Goal: Task Accomplishment & Management: Use online tool/utility

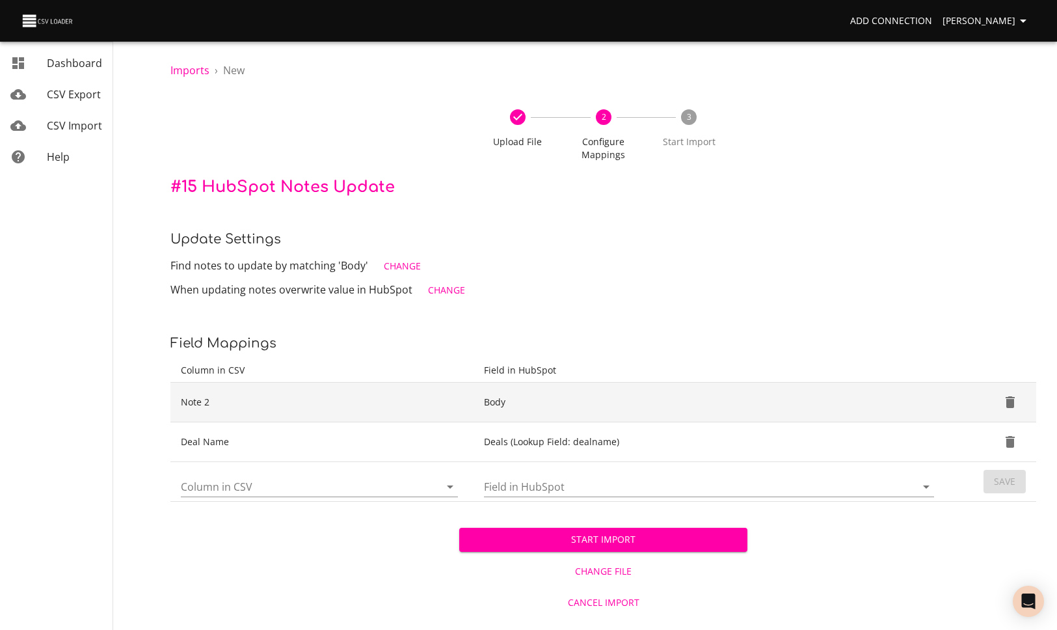
click at [1014, 402] on icon "Delete" at bounding box center [1010, 402] width 16 height 16
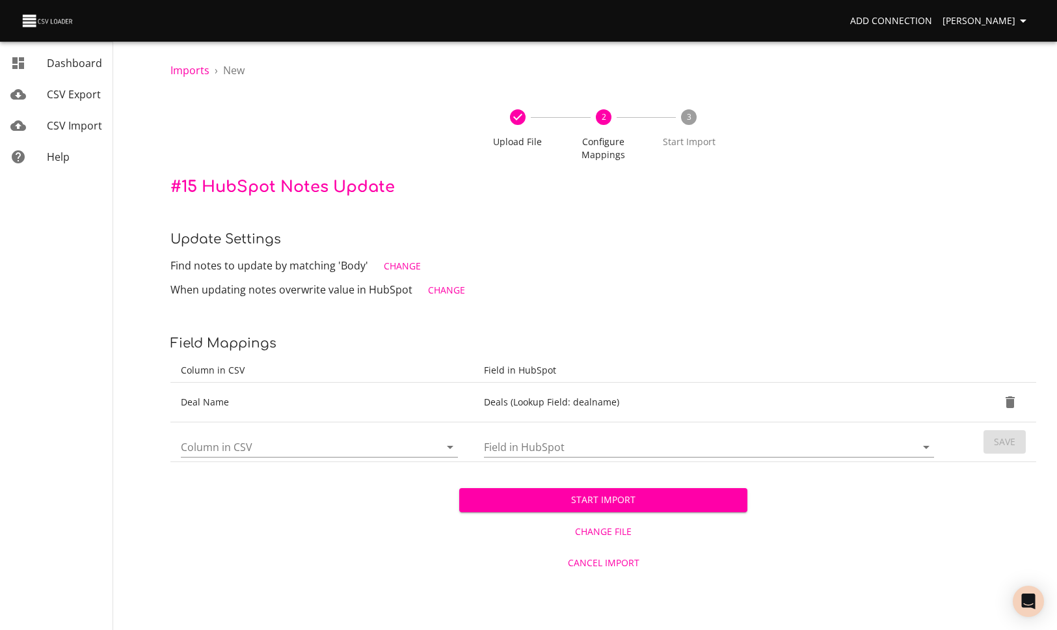
click at [295, 457] on div at bounding box center [319, 446] width 277 height 21
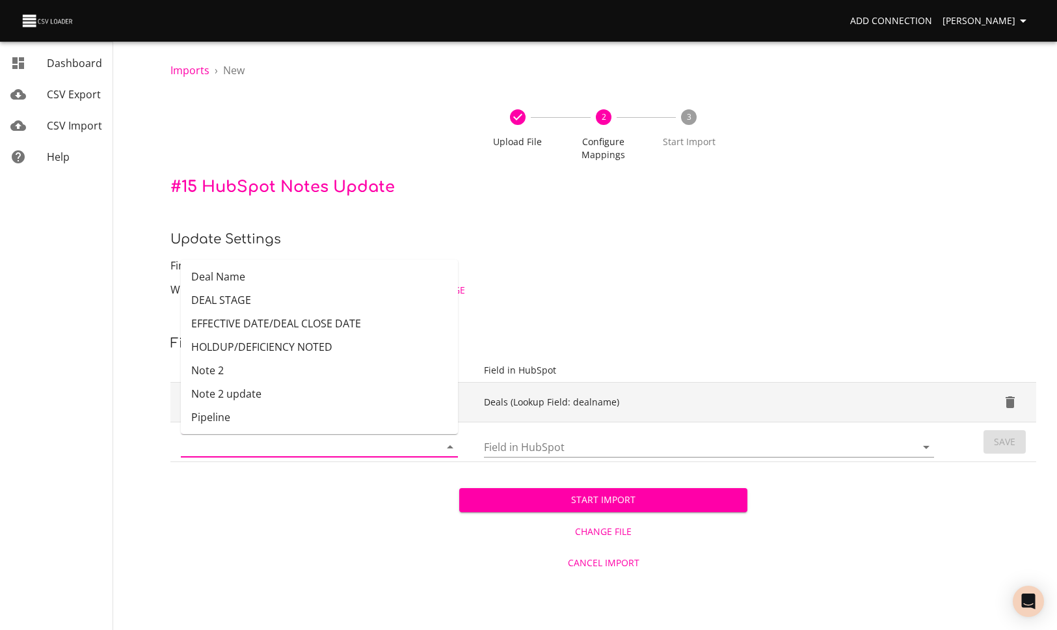
drag, startPoint x: 291, startPoint y: 500, endPoint x: 290, endPoint y: 405, distance: 95.6
click at [288, 486] on div "Start Import Change File Cancel Import" at bounding box center [603, 520] width 866 height 116
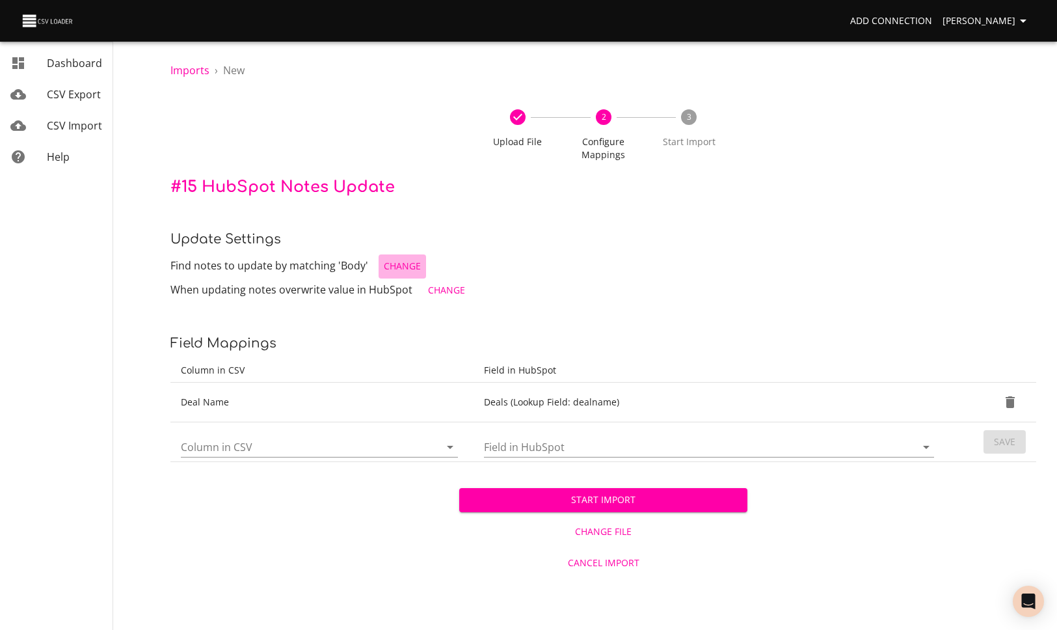
click at [405, 270] on span "Change" at bounding box center [402, 266] width 37 height 16
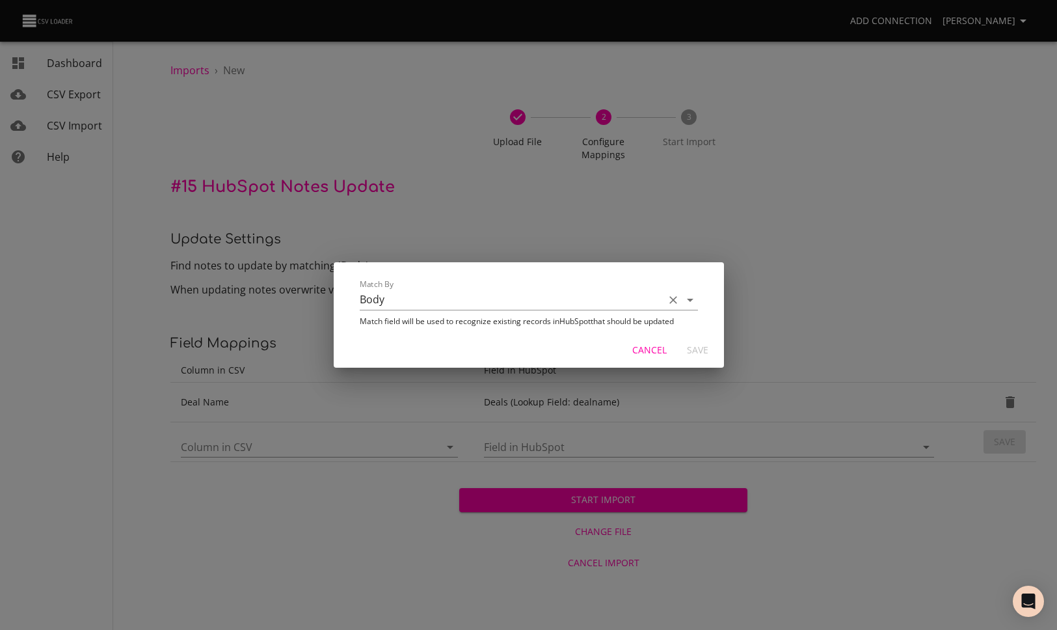
click at [635, 301] on input "Body" at bounding box center [509, 299] width 298 height 20
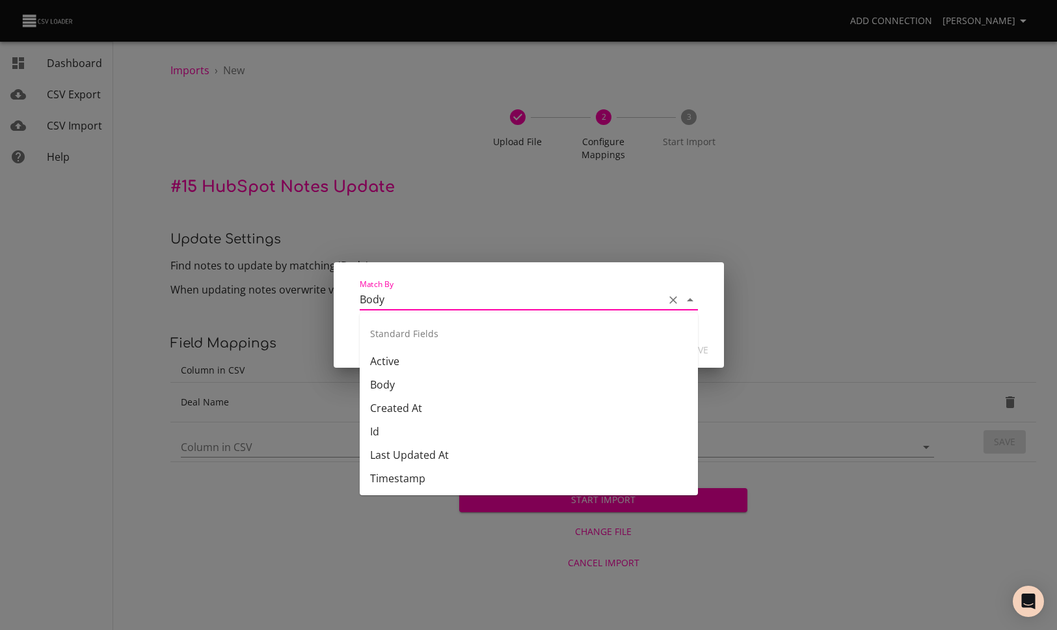
click at [690, 220] on div "Match By Body Match field will be used to recognize existing records in HubSpot…" at bounding box center [528, 315] width 1057 height 630
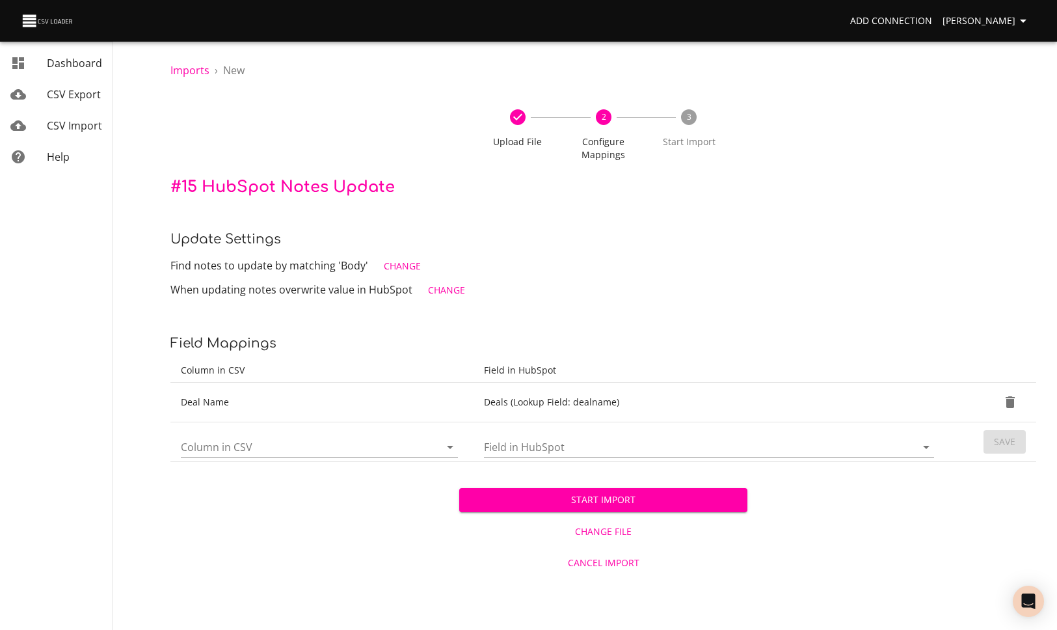
click at [350, 457] on td "Column in CSV" at bounding box center [321, 442] width 303 height 40
click at [349, 448] on input "Column in CSV" at bounding box center [299, 446] width 237 height 20
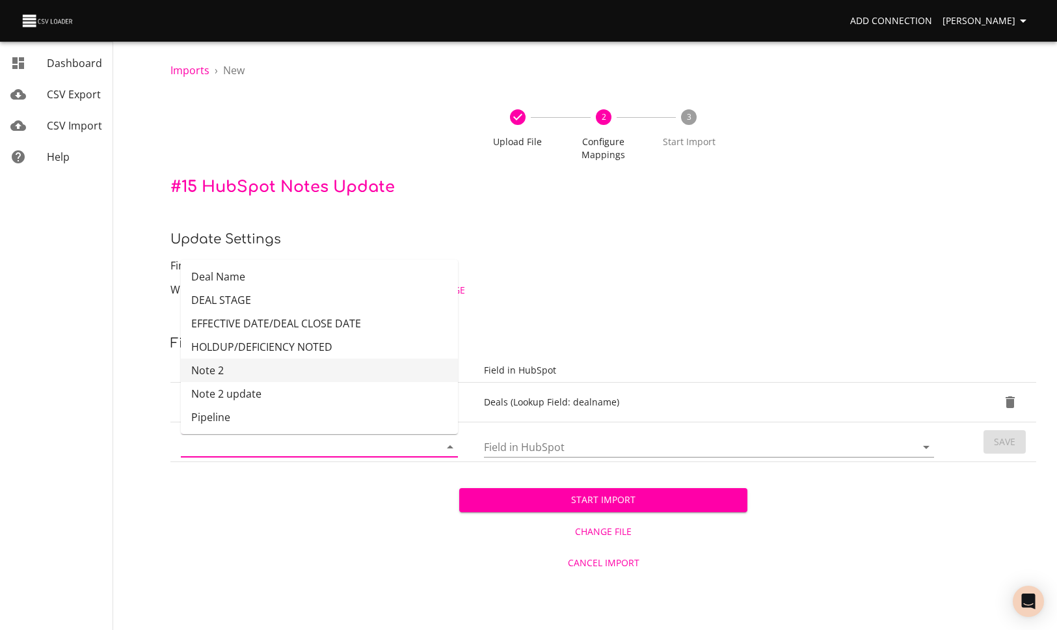
click at [289, 366] on li "Note 2" at bounding box center [319, 369] width 277 height 23
type input "Note 2"
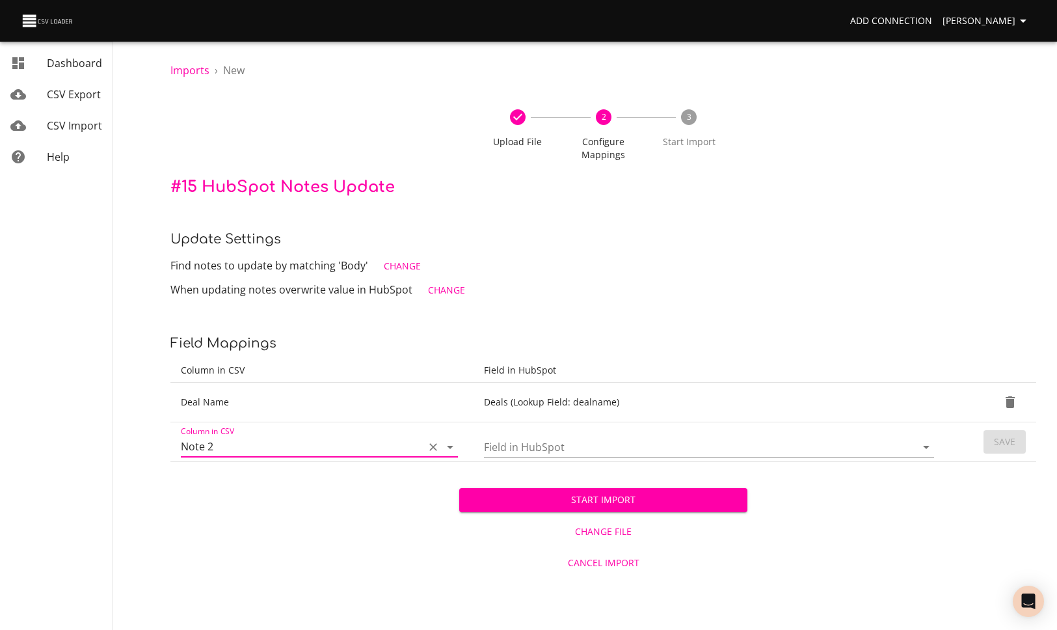
click at [610, 435] on div "Field in HubSpot" at bounding box center [709, 441] width 450 height 31
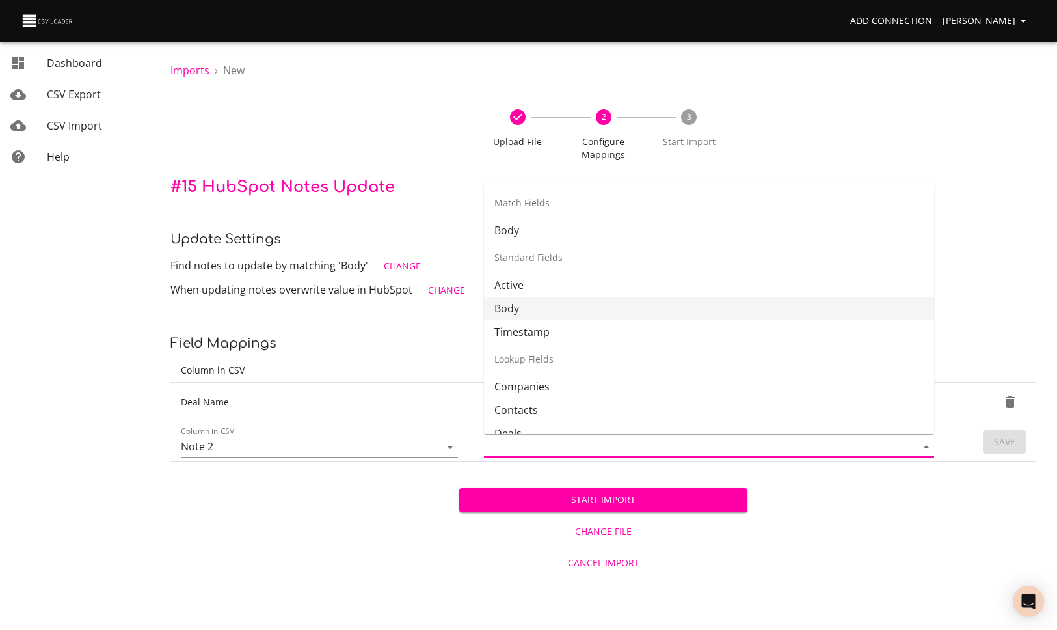
click at [548, 310] on li "Body" at bounding box center [709, 308] width 450 height 23
type input "Body"
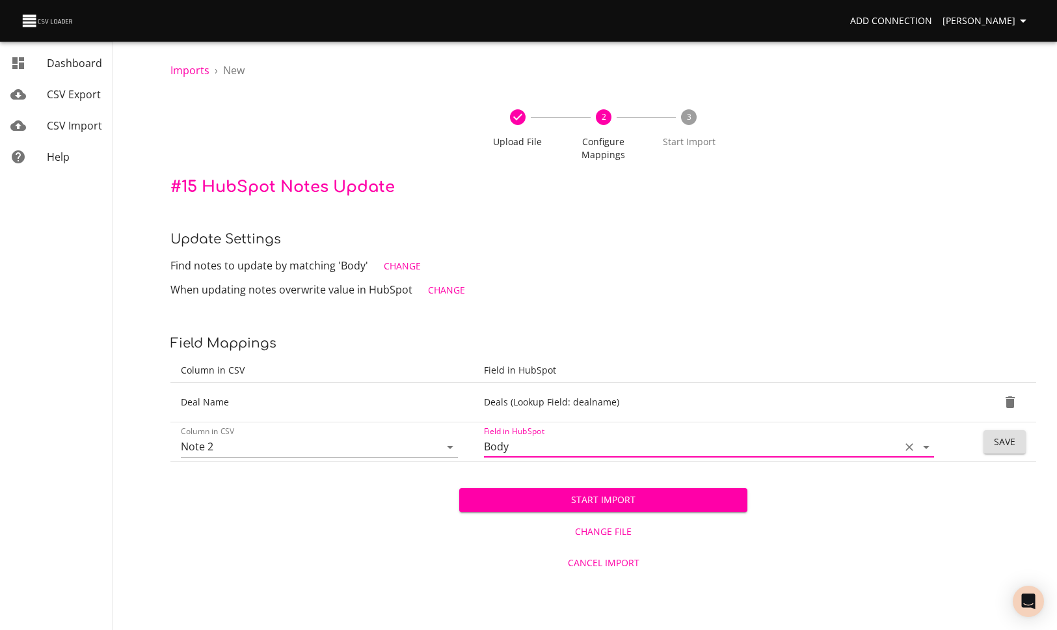
click at [785, 442] on input "Body" at bounding box center [689, 446] width 410 height 20
drag, startPoint x: 541, startPoint y: 444, endPoint x: 565, endPoint y: 447, distance: 23.6
click at [443, 444] on tr "Column in CSV Note 2 Field in HubSpot Body Save" at bounding box center [603, 442] width 866 height 40
drag, startPoint x: 913, startPoint y: 450, endPoint x: 906, endPoint y: 448, distance: 7.4
click at [913, 450] on icon "Clear" at bounding box center [909, 446] width 13 height 13
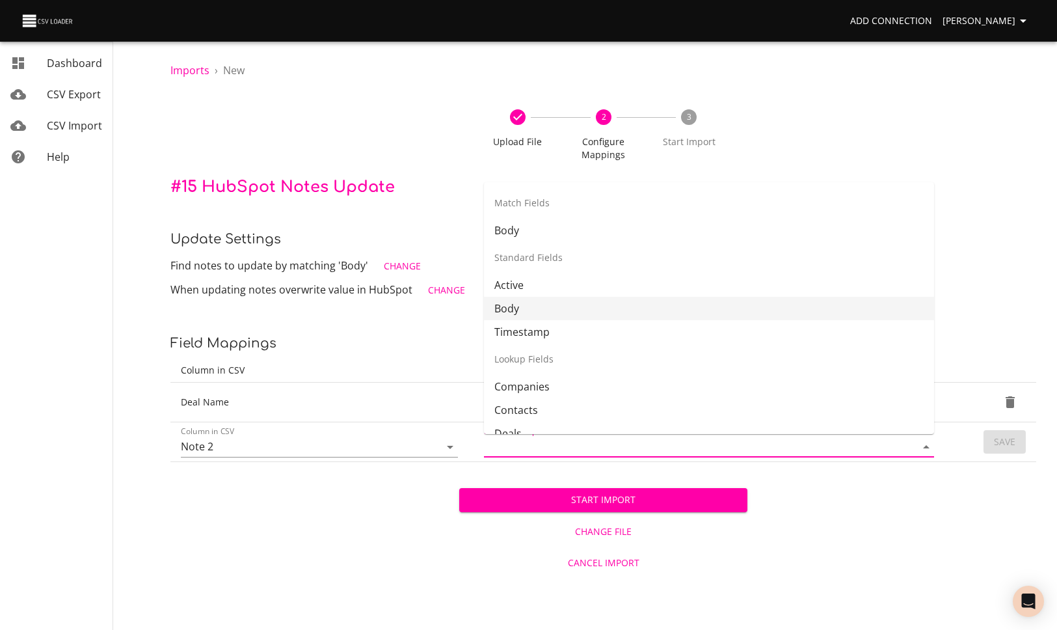
click at [641, 449] on input "Field in HubSpot" at bounding box center [689, 446] width 410 height 20
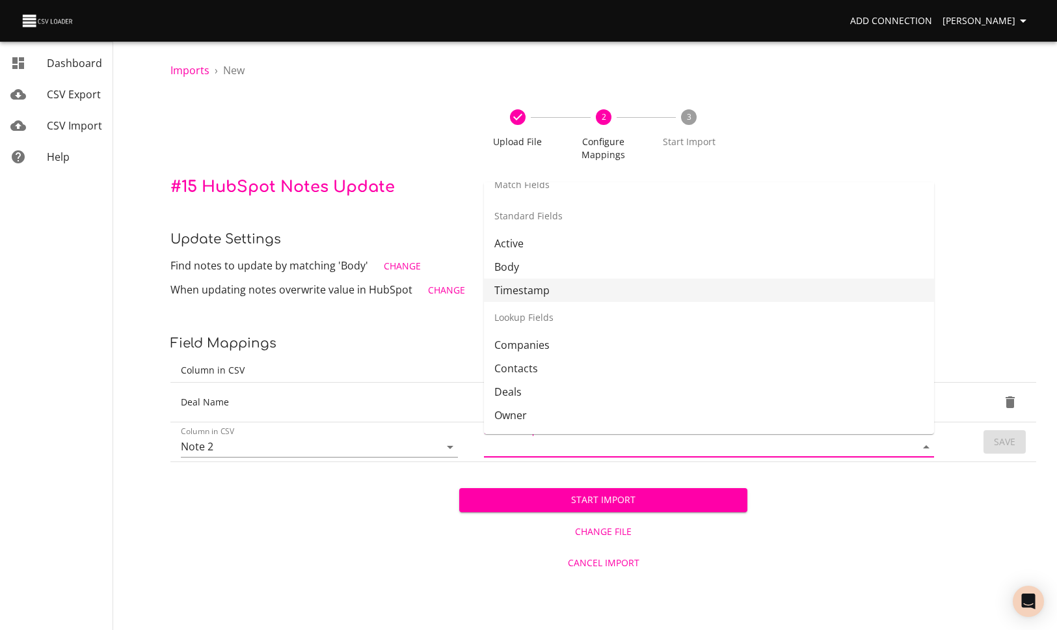
scroll to position [63, 0]
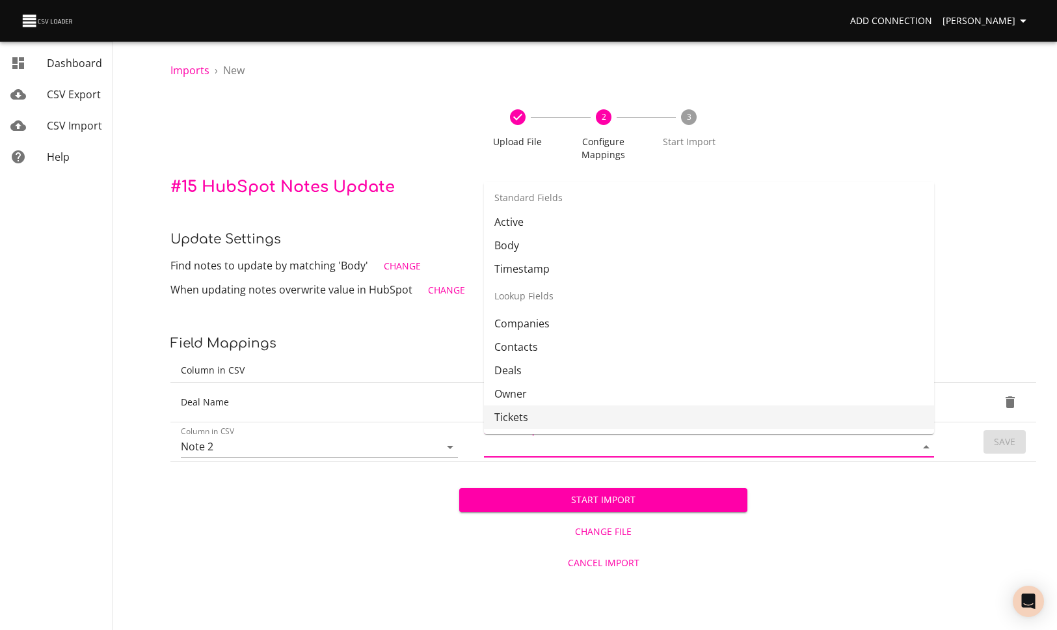
drag, startPoint x: 946, startPoint y: 523, endPoint x: 939, endPoint y: 522, distance: 7.2
click at [945, 523] on div "Start Import Change File Cancel Import" at bounding box center [603, 520] width 866 height 116
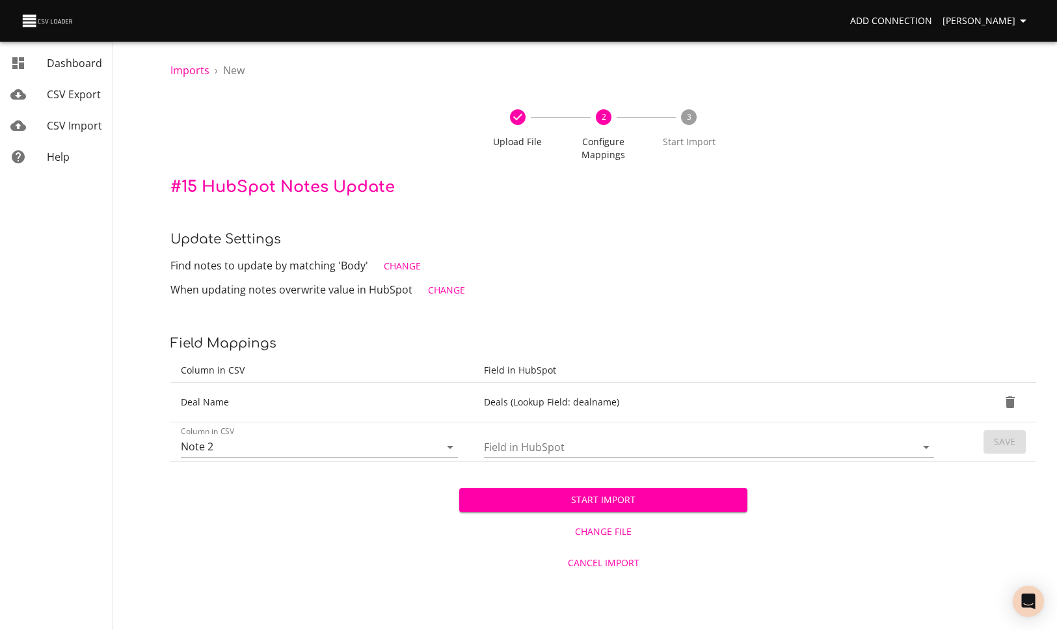
click at [587, 451] on input "Field in HubSpot" at bounding box center [689, 446] width 410 height 20
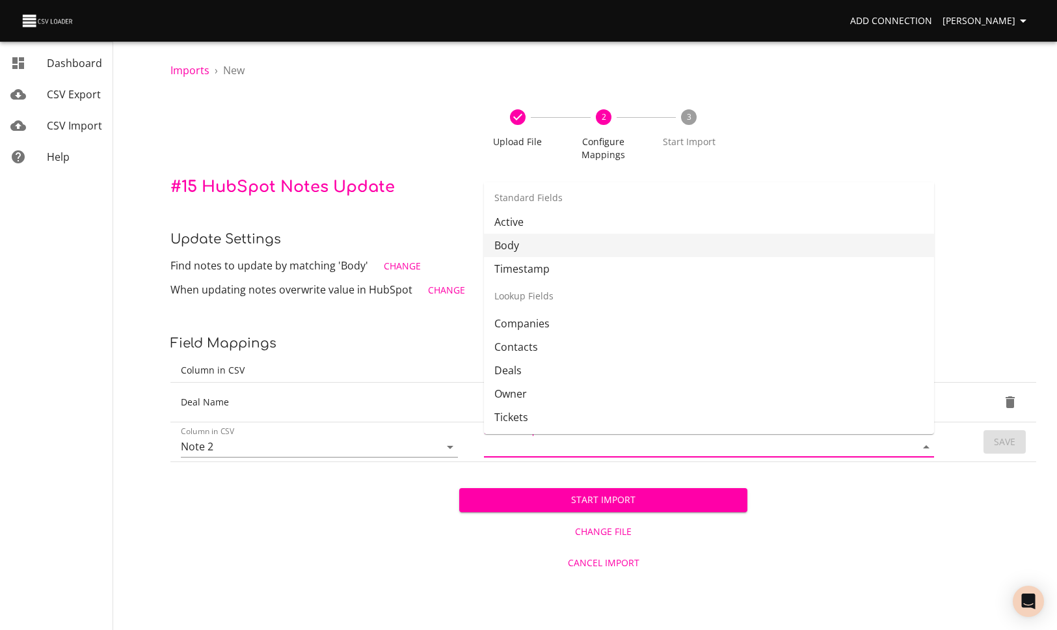
click at [554, 245] on li "Body" at bounding box center [709, 245] width 450 height 23
type input "Body"
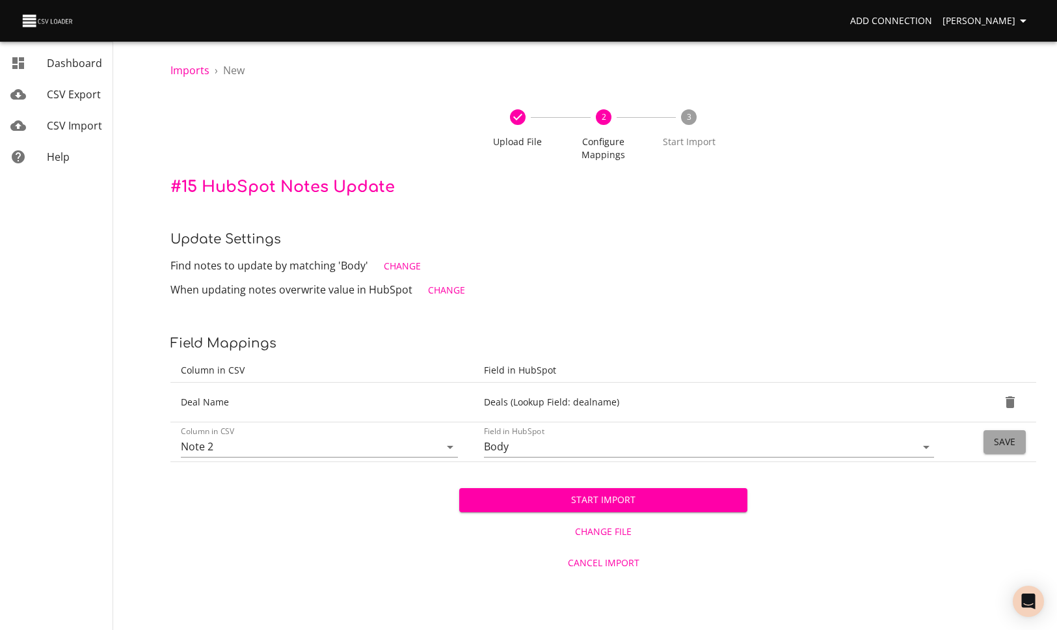
click at [1002, 440] on span "Save" at bounding box center [1004, 442] width 21 height 16
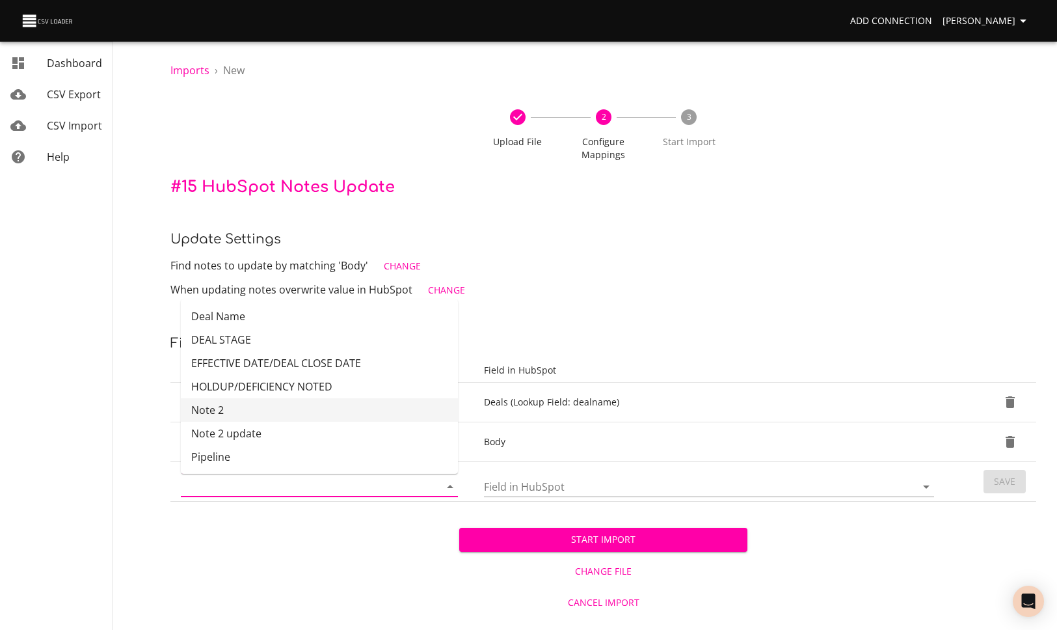
click at [369, 487] on input "Column in CSV" at bounding box center [299, 486] width 237 height 20
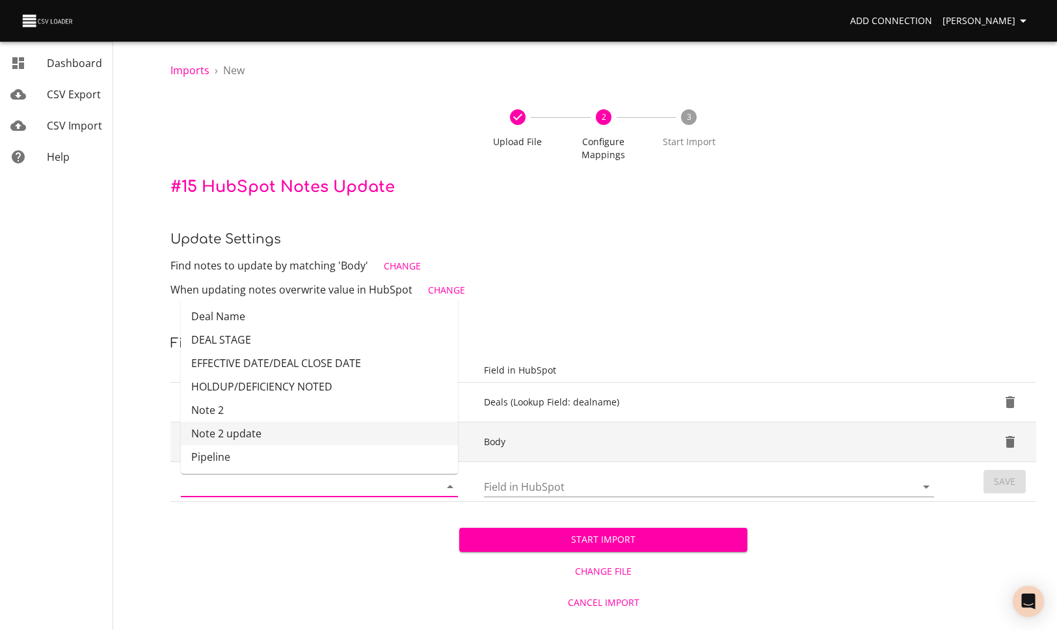
click at [327, 430] on li "Note 2 update" at bounding box center [319, 433] width 277 height 23
type input "Note 2 update"
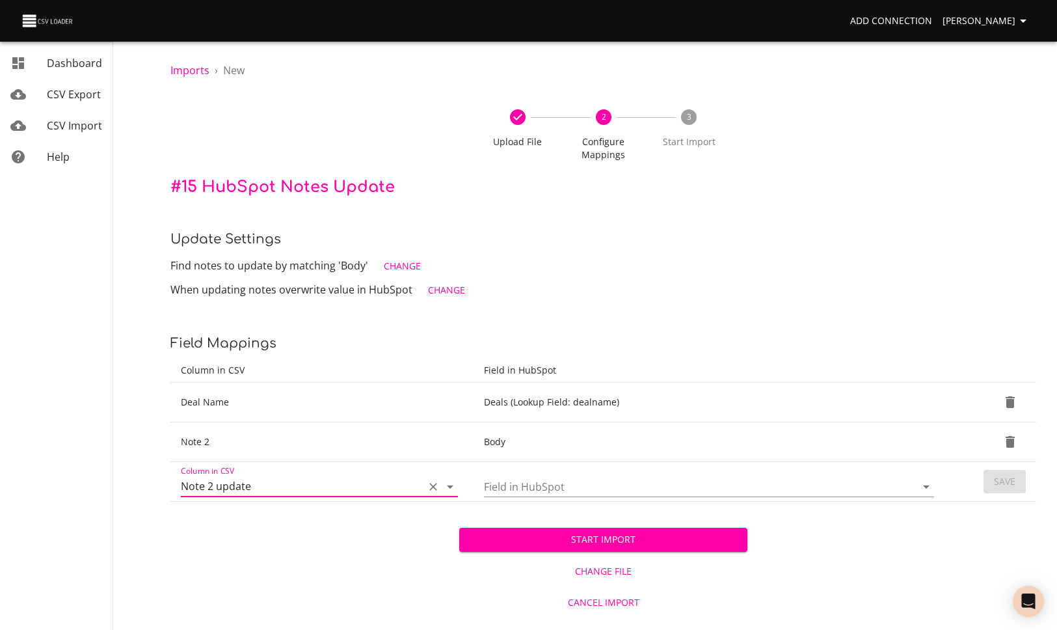
click at [634, 485] on input "Field in HubSpot" at bounding box center [689, 486] width 410 height 20
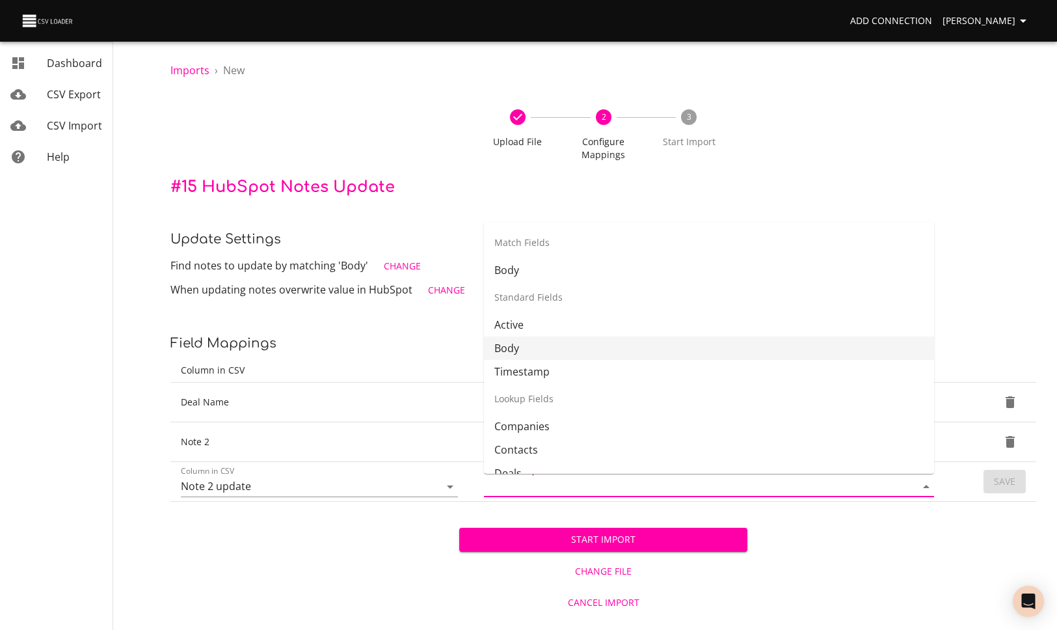
click at [565, 351] on li "Body" at bounding box center [709, 347] width 450 height 23
type input "Body"
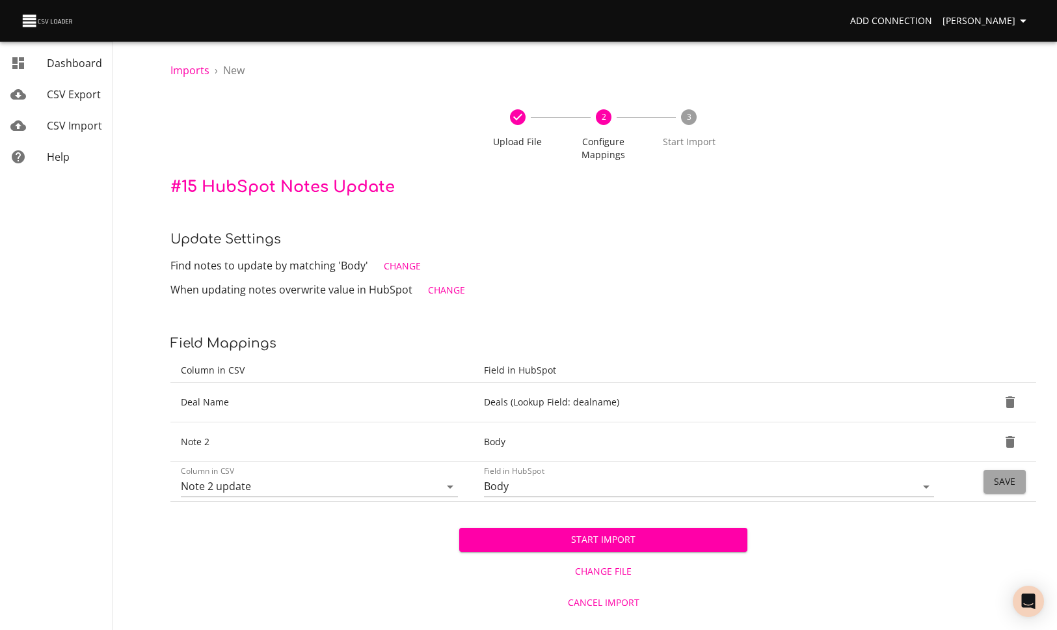
click at [1003, 483] on span "Save" at bounding box center [1004, 482] width 21 height 16
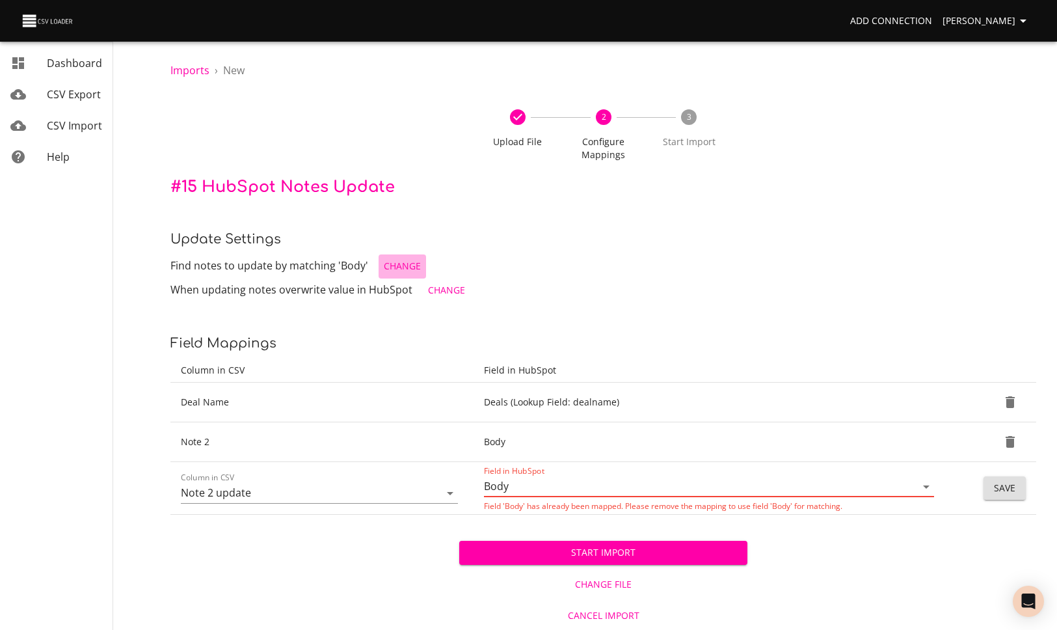
click at [385, 267] on span "Change" at bounding box center [402, 266] width 37 height 16
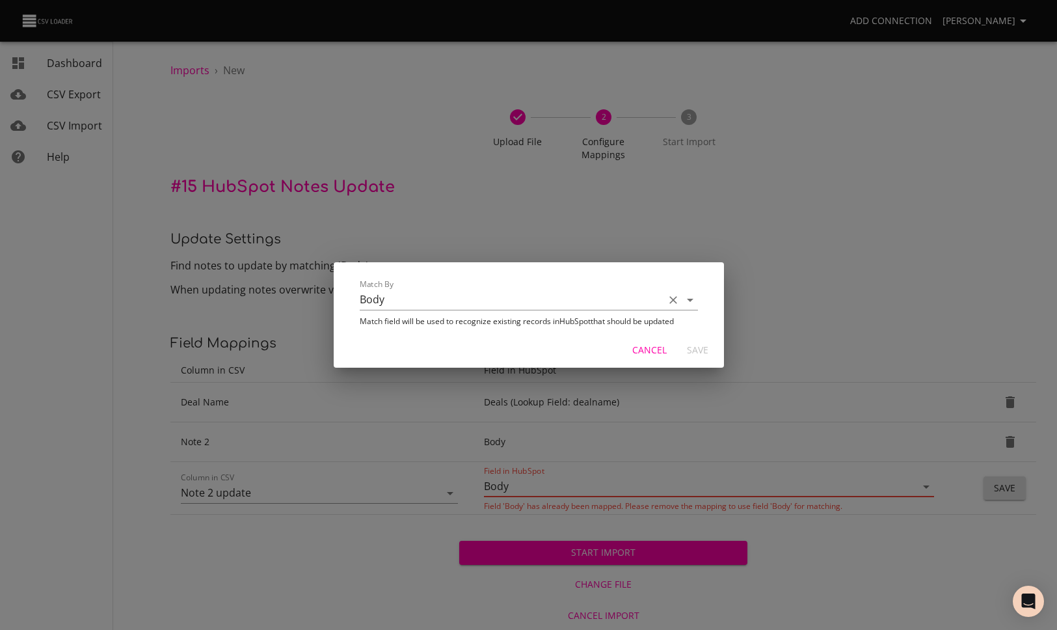
click at [557, 302] on input "Body" at bounding box center [509, 299] width 298 height 20
click at [705, 292] on td "Match By Body" at bounding box center [528, 294] width 359 height 39
click at [654, 352] on span "Cancel" at bounding box center [649, 350] width 34 height 16
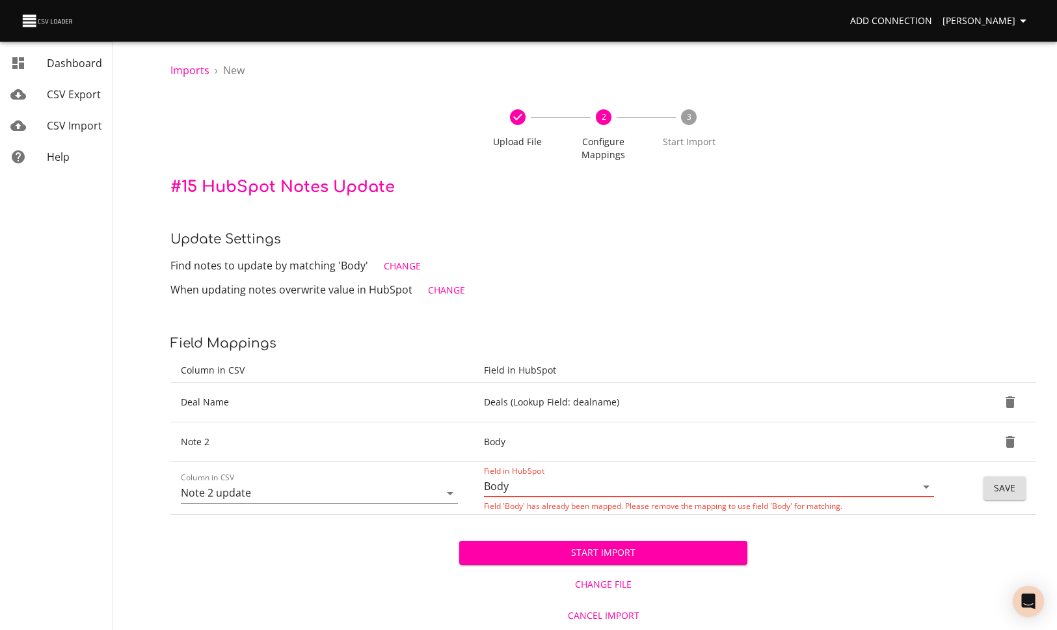
click at [62, 97] on span "CSV Export" at bounding box center [74, 94] width 54 height 14
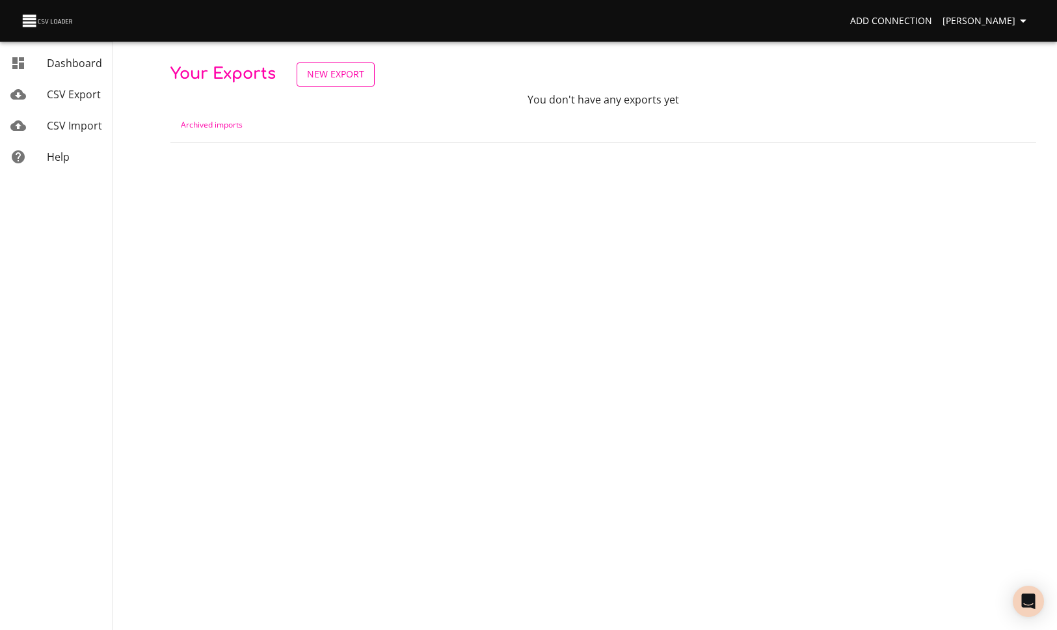
click at [339, 77] on span "New Export" at bounding box center [335, 74] width 57 height 16
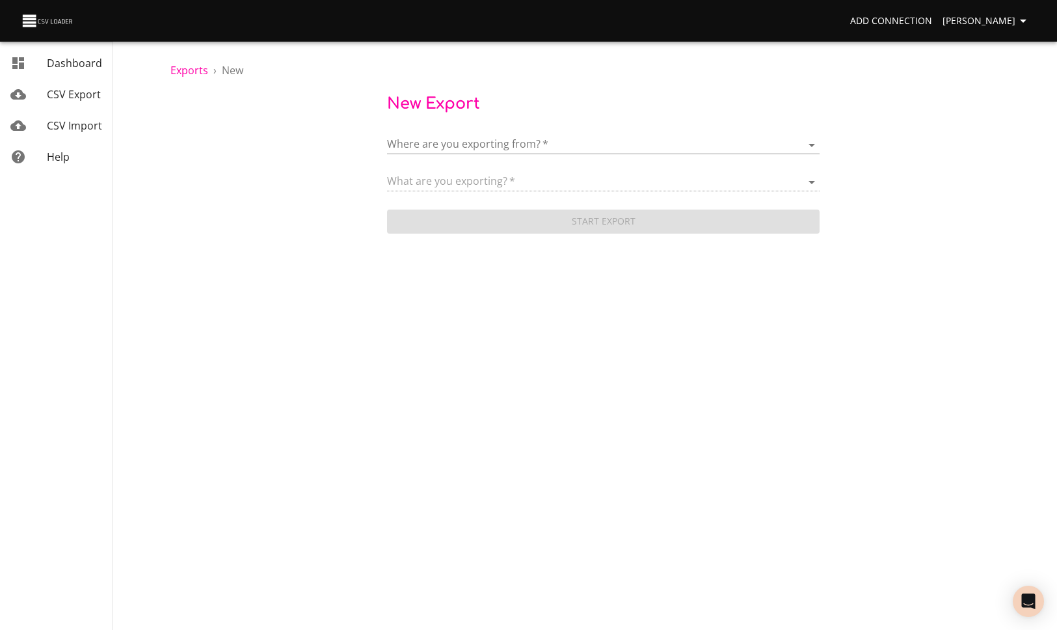
click at [466, 145] on body "Add Connection [PERSON_NAME] Dashboard CSV Export CSV Import Help Exports › New…" at bounding box center [528, 315] width 1057 height 630
click at [499, 135] on div "HubSpot" at bounding box center [622, 146] width 376 height 31
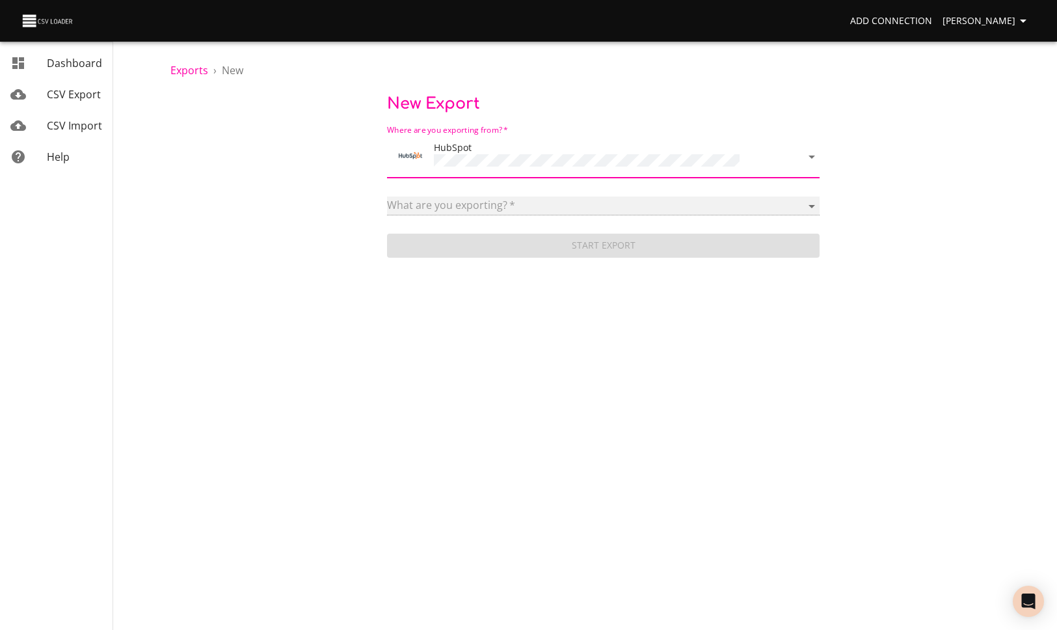
click at [509, 197] on select at bounding box center [603, 205] width 433 height 19
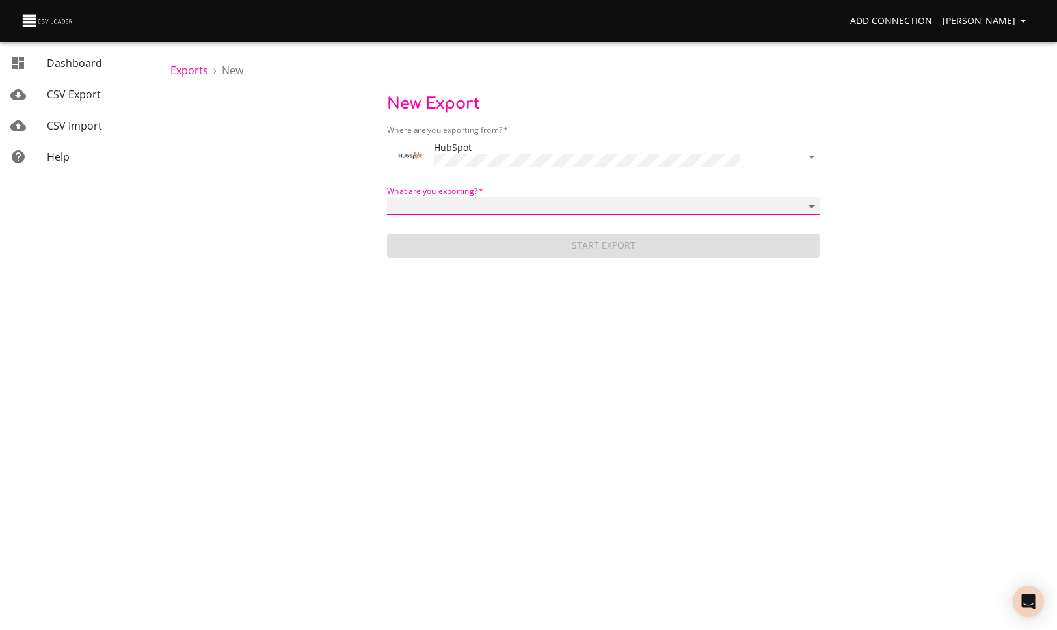
select select "deals"
click at [387, 196] on select "Blog posts Calls Companies Contacts Deal pipelines Deal stages Deals Emails Lin…" at bounding box center [603, 205] width 433 height 19
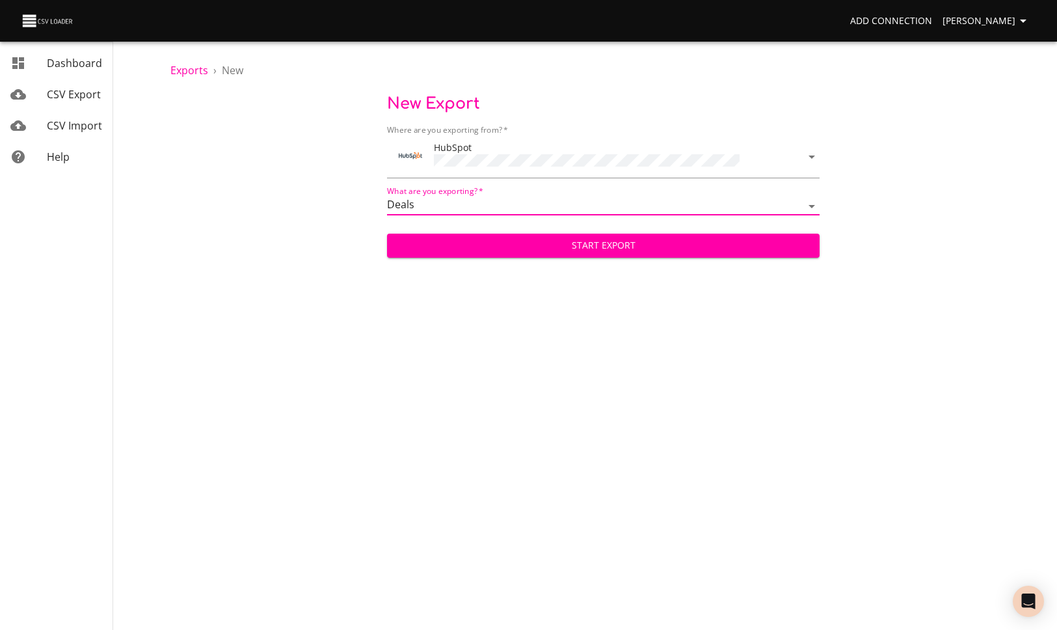
click at [571, 243] on span "Start Export" at bounding box center [603, 245] width 412 height 16
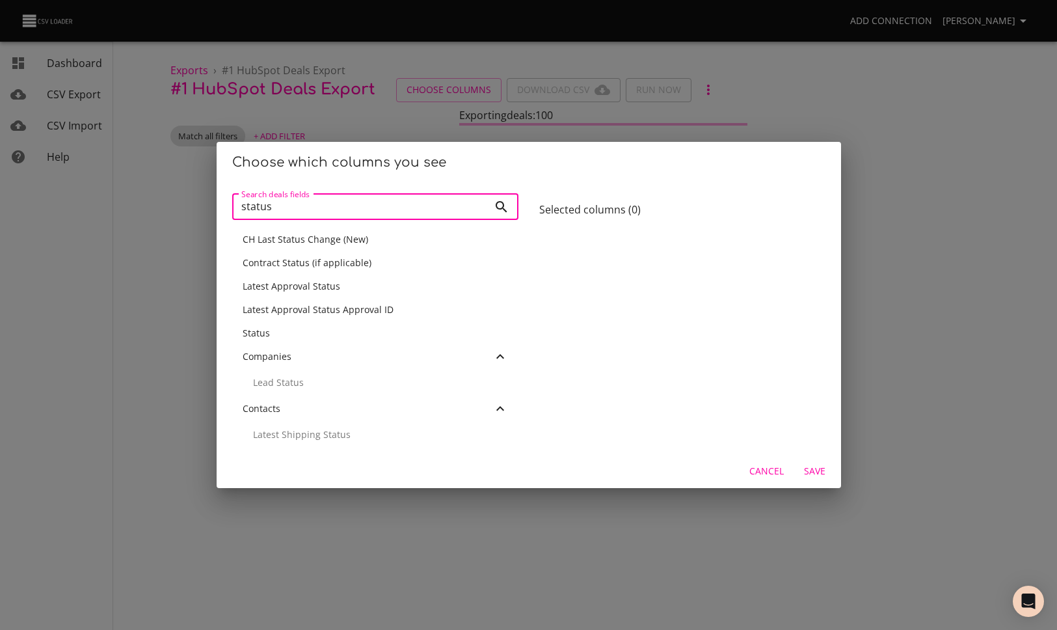
click at [307, 335] on div "Status" at bounding box center [375, 333] width 265 height 13
drag, startPoint x: 302, startPoint y: 200, endPoint x: 242, endPoint y: 200, distance: 59.8
click at [242, 200] on input "status" at bounding box center [360, 207] width 256 height 26
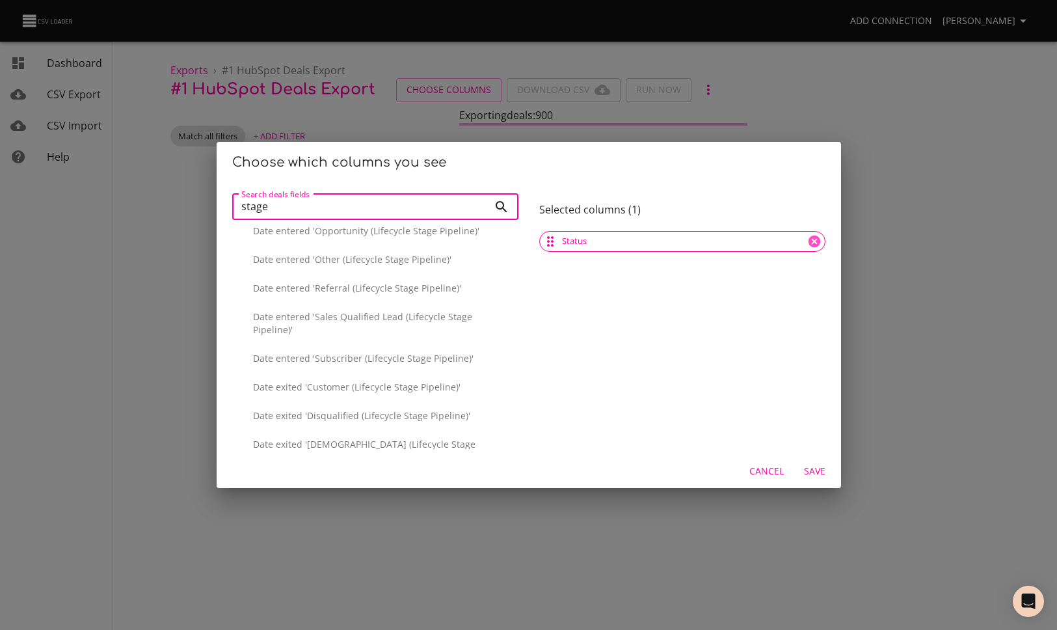
scroll to position [351, 0]
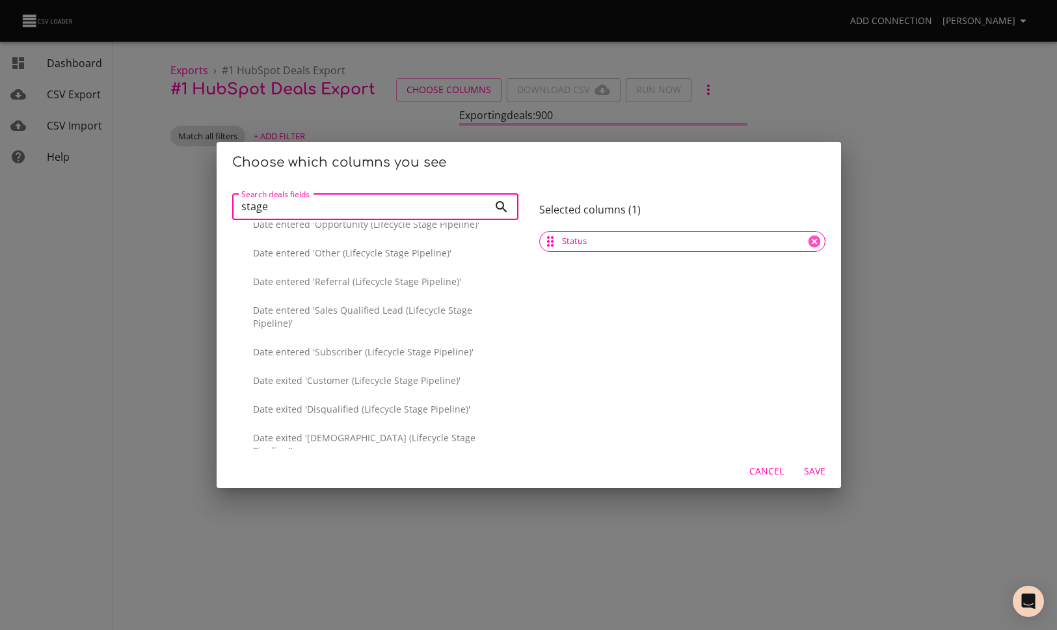
click at [235, 202] on input "stage" at bounding box center [360, 207] width 256 height 26
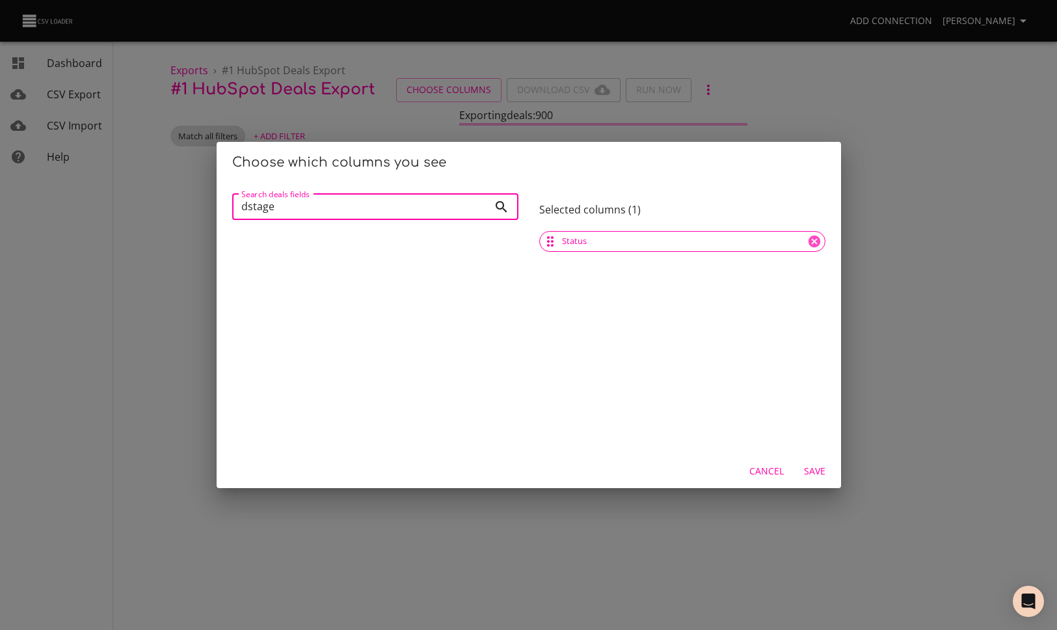
scroll to position [0, 0]
type input "deal stage"
click at [481, 206] on input "deal stage" at bounding box center [360, 207] width 256 height 26
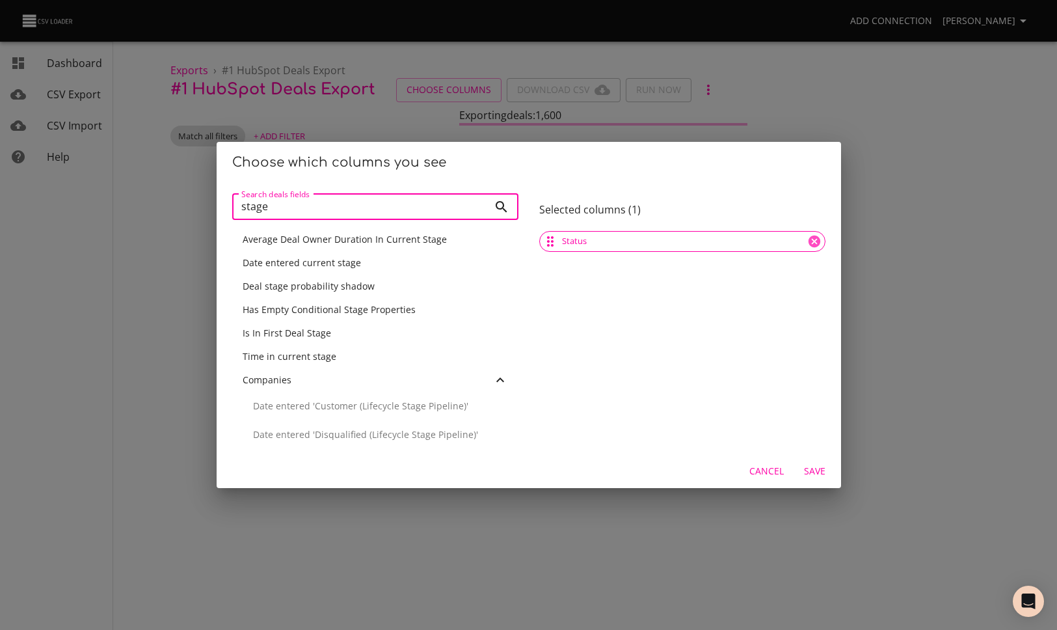
type input "stage"
click at [502, 373] on icon at bounding box center [500, 380] width 16 height 16
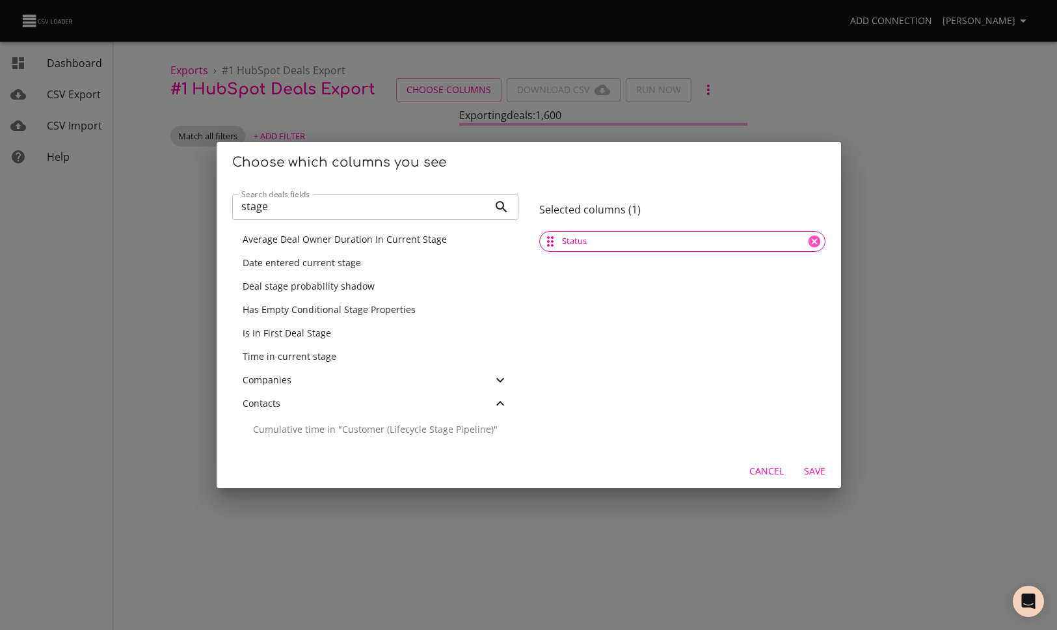
click at [505, 392] on div "Contacts" at bounding box center [375, 403] width 286 height 23
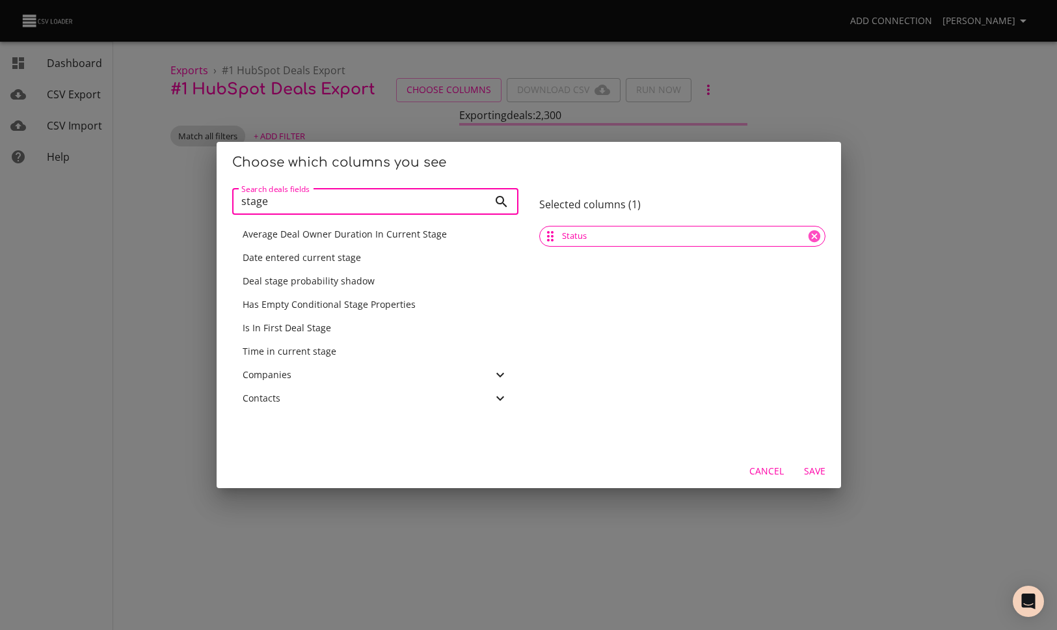
drag, startPoint x: 474, startPoint y: 198, endPoint x: 468, endPoint y: 200, distance: 6.8
click at [466, 201] on input "stage" at bounding box center [360, 202] width 256 height 26
click at [483, 202] on input "stage" at bounding box center [360, 202] width 256 height 26
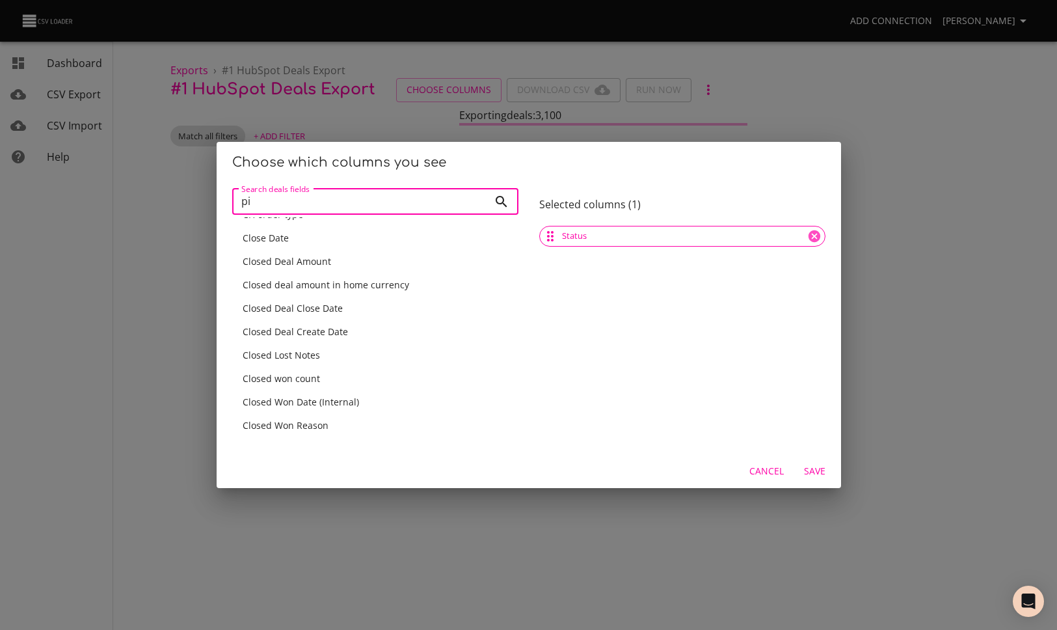
scroll to position [0, 0]
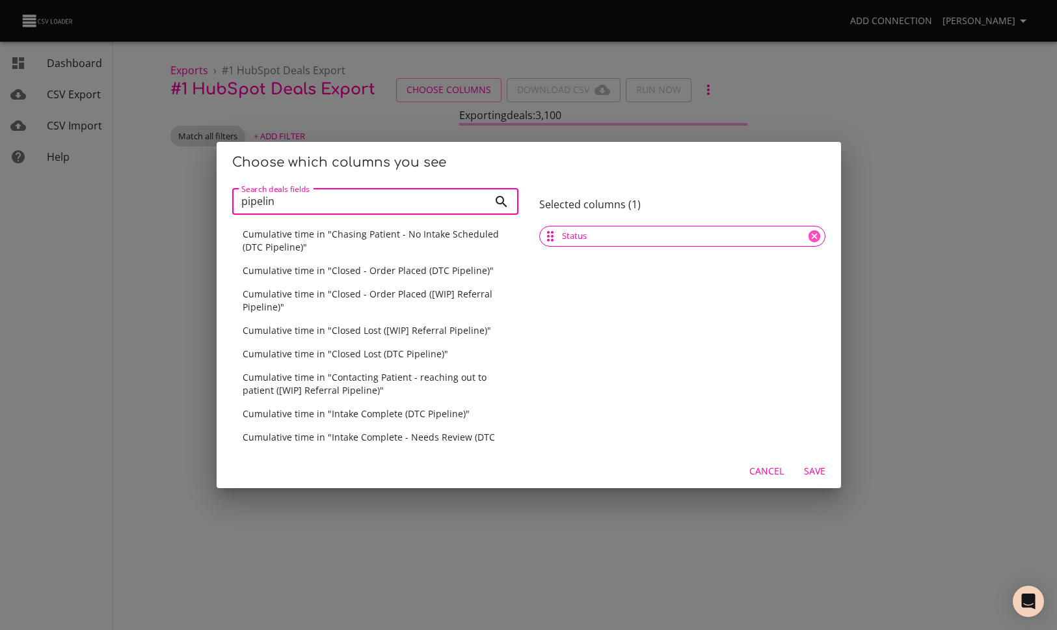
type input "pipeline"
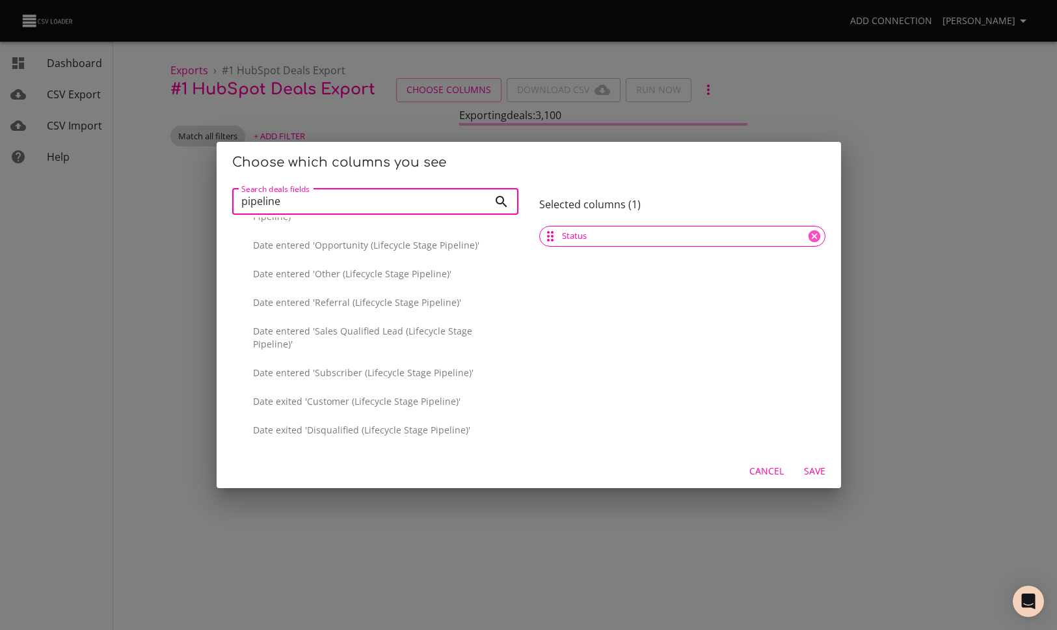
scroll to position [2853, 0]
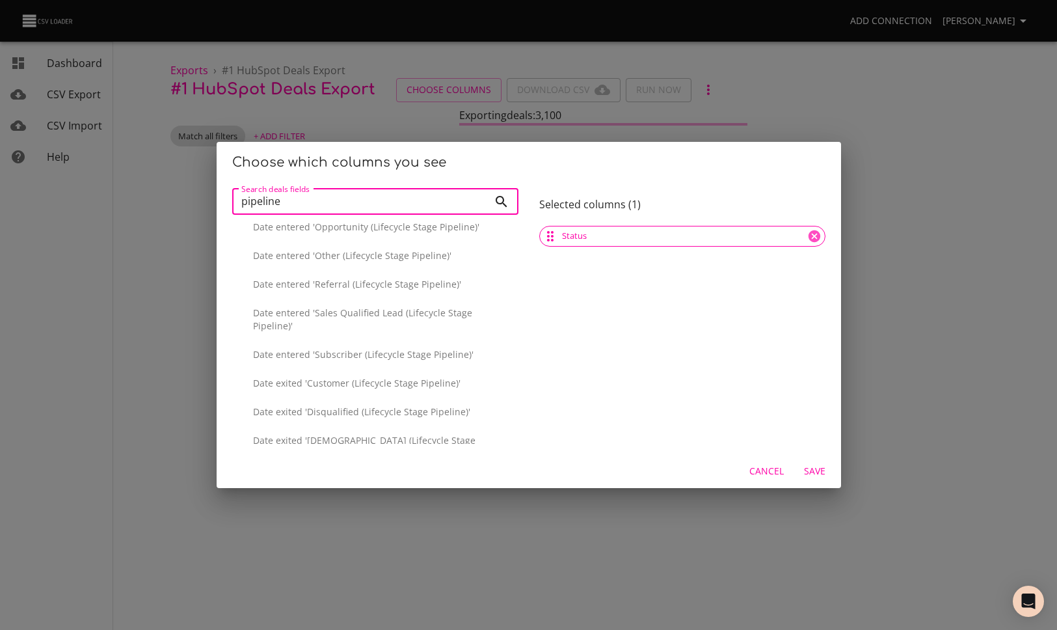
click at [483, 201] on input "pipeline" at bounding box center [360, 202] width 256 height 26
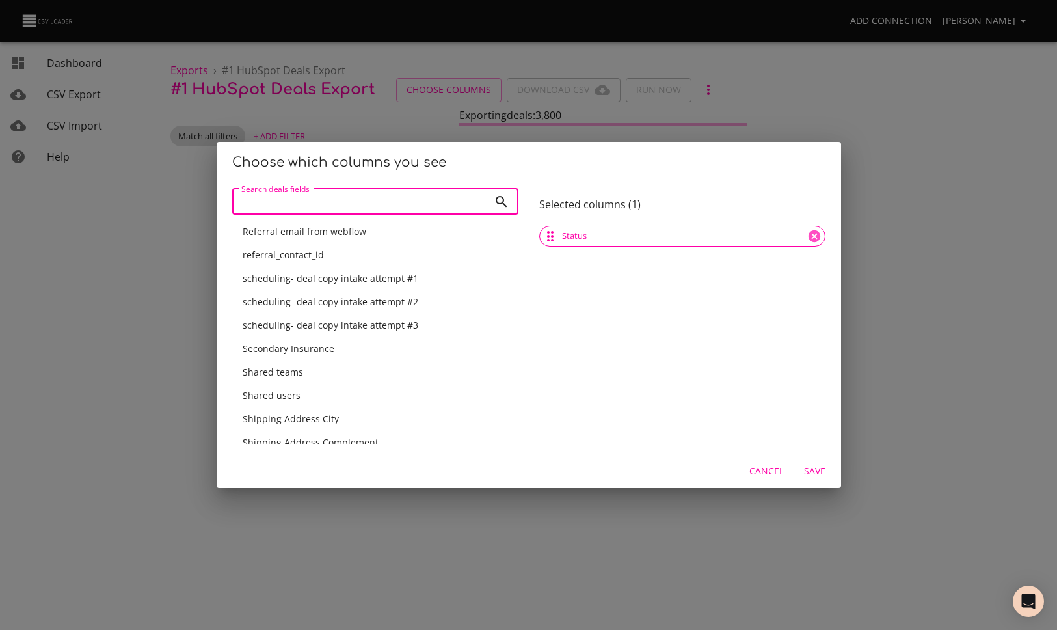
scroll to position [8773, 0]
click at [502, 505] on icon at bounding box center [500, 513] width 16 height 16
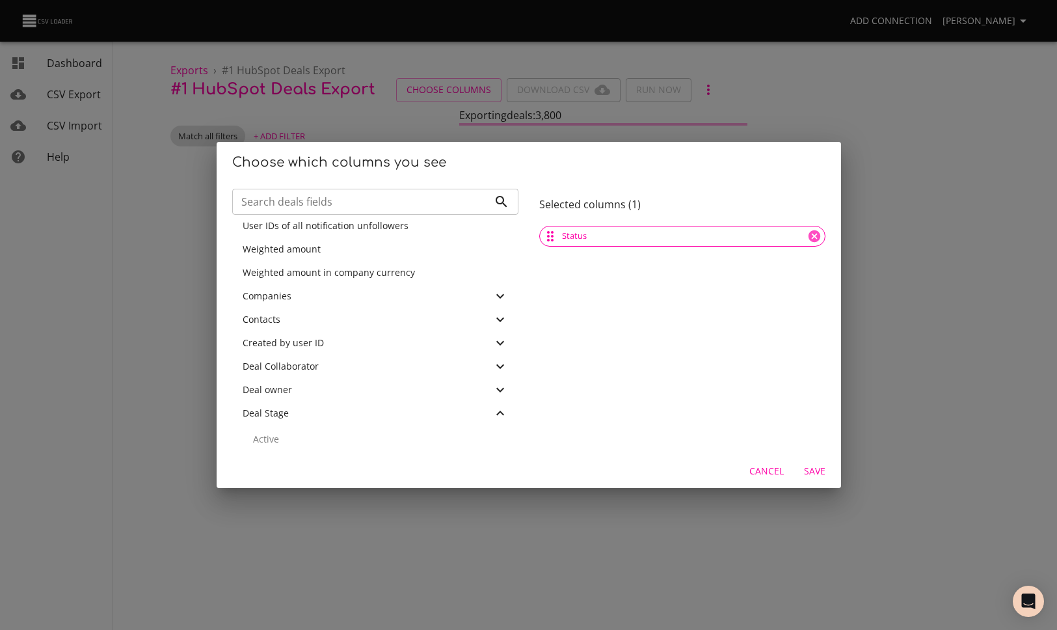
scroll to position [8873, 0]
click at [319, 546] on p "Name" at bounding box center [380, 552] width 255 height 13
click at [351, 546] on p "Pipeline" at bounding box center [380, 552] width 255 height 13
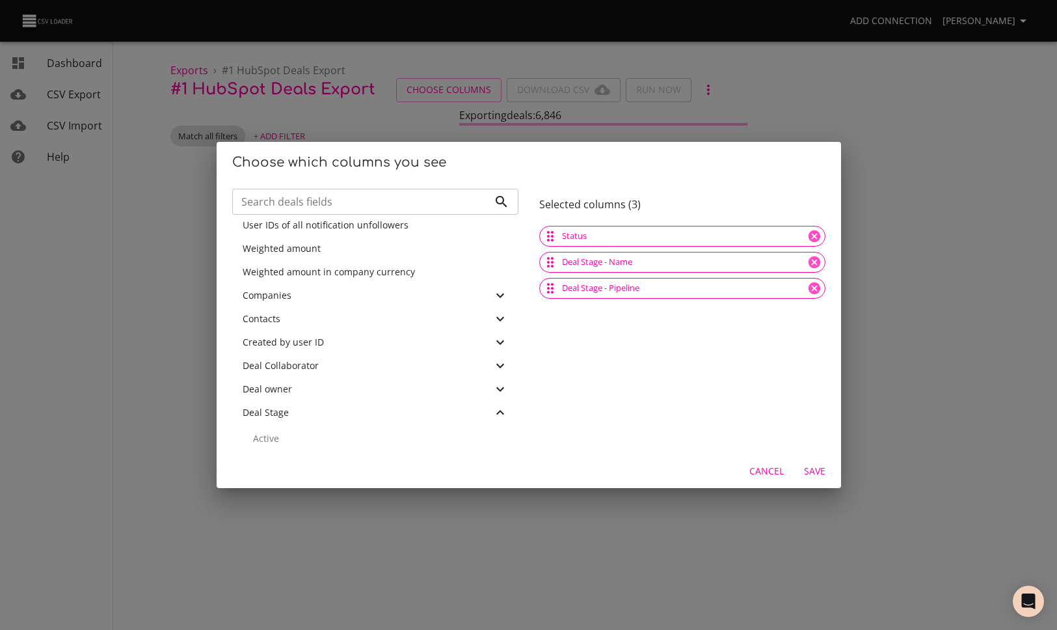
click at [812, 463] on span "Save" at bounding box center [814, 471] width 31 height 16
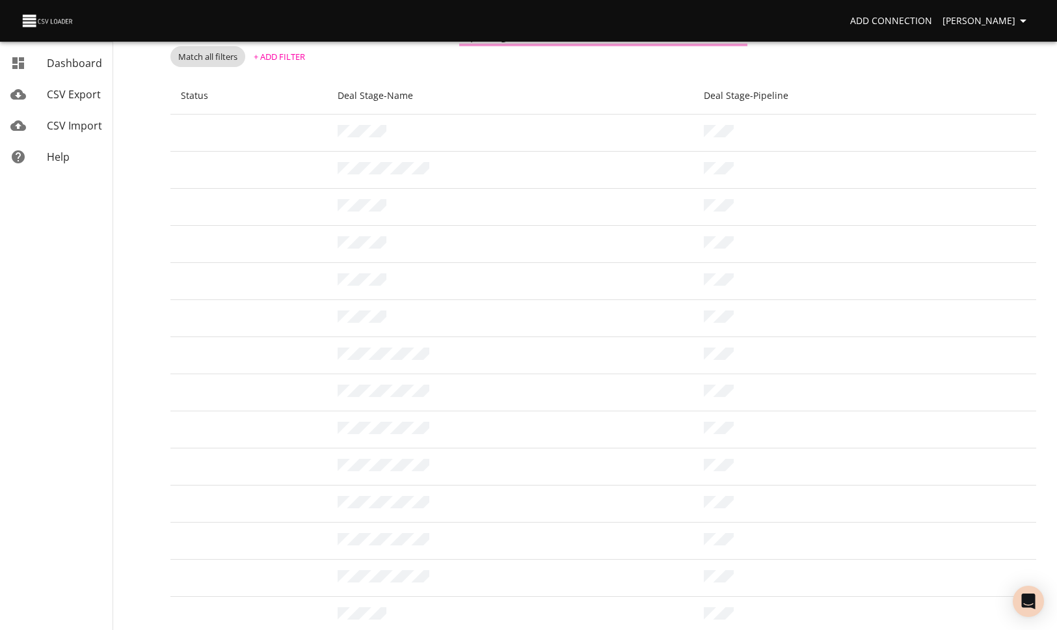
scroll to position [0, 0]
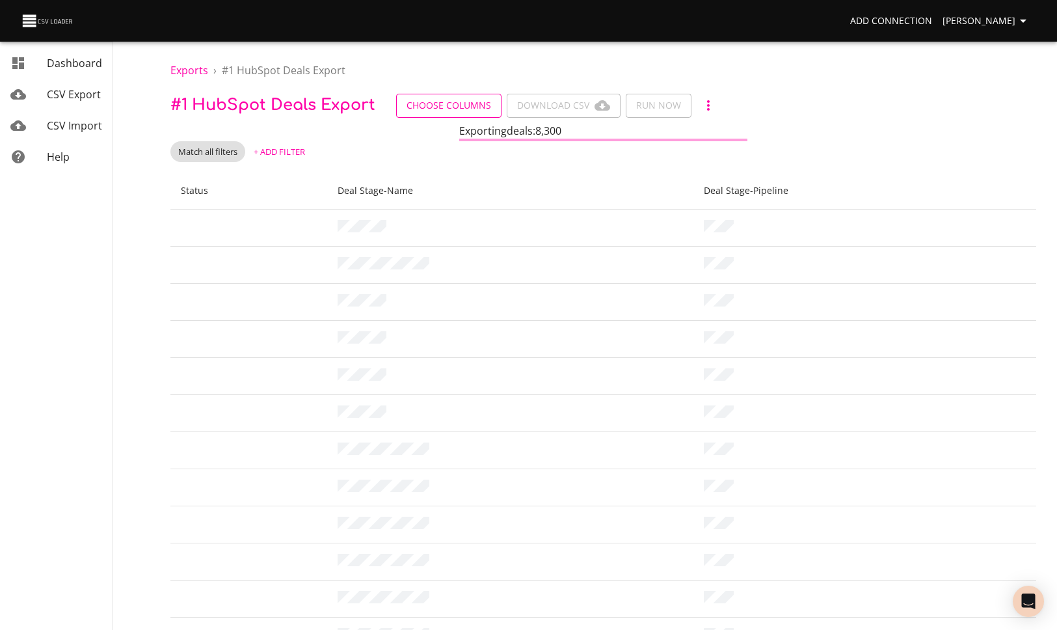
click at [452, 108] on span "Choose Columns" at bounding box center [449, 106] width 85 height 16
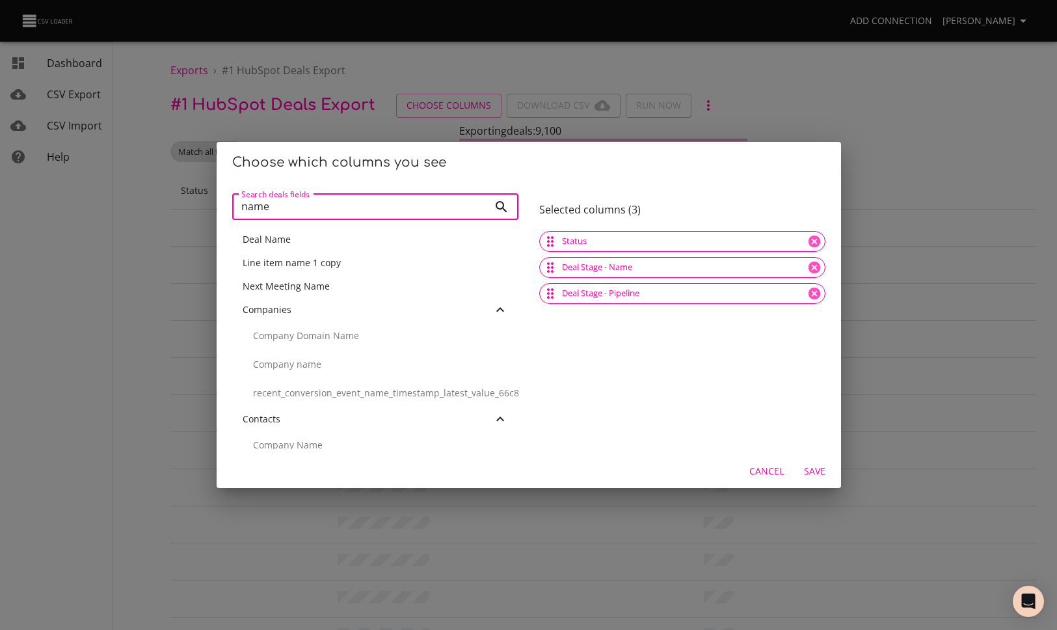
type input "name"
click at [358, 241] on div "Deal Name" at bounding box center [375, 239] width 265 height 13
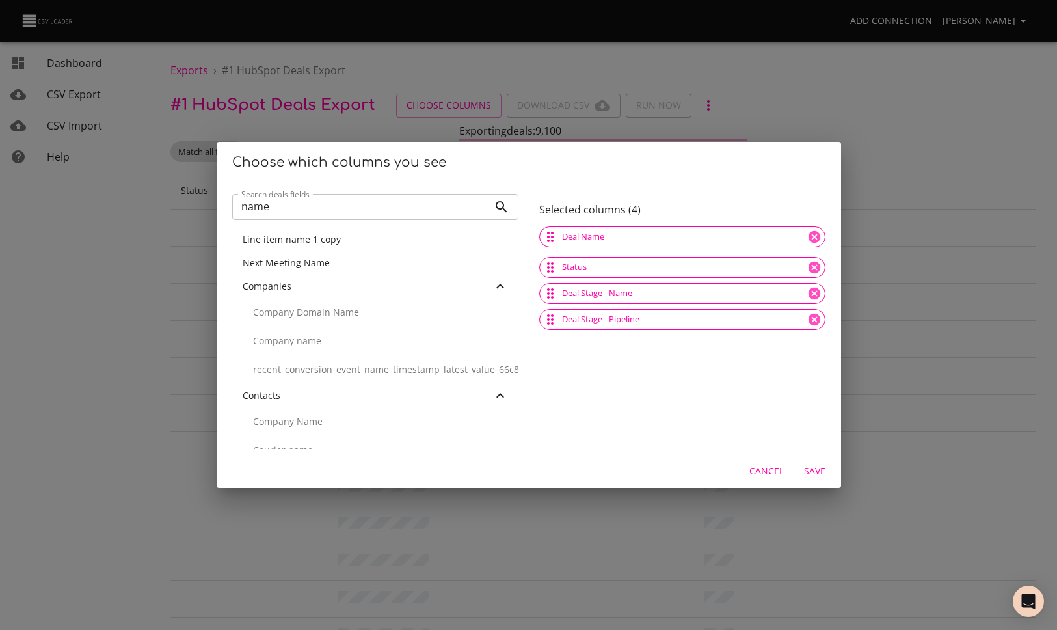
drag, startPoint x: 551, startPoint y: 323, endPoint x: 550, endPoint y: 239, distance: 83.3
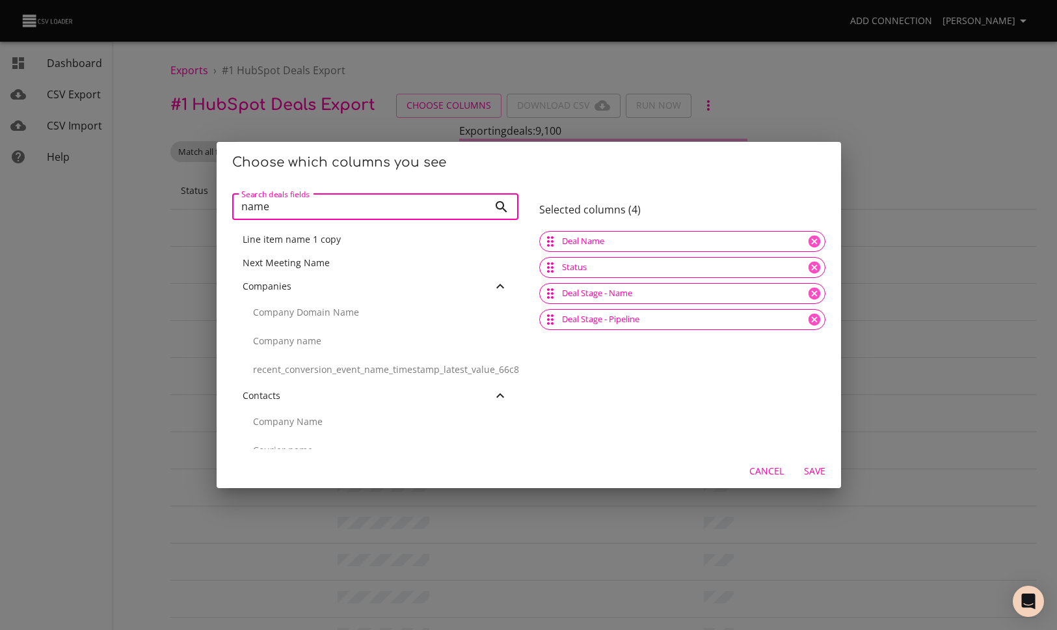
drag, startPoint x: 233, startPoint y: 202, endPoint x: 215, endPoint y: 202, distance: 18.2
click at [215, 202] on div "Choose which columns you see Search deals fields name Search deals fields Line …" at bounding box center [528, 315] width 1057 height 630
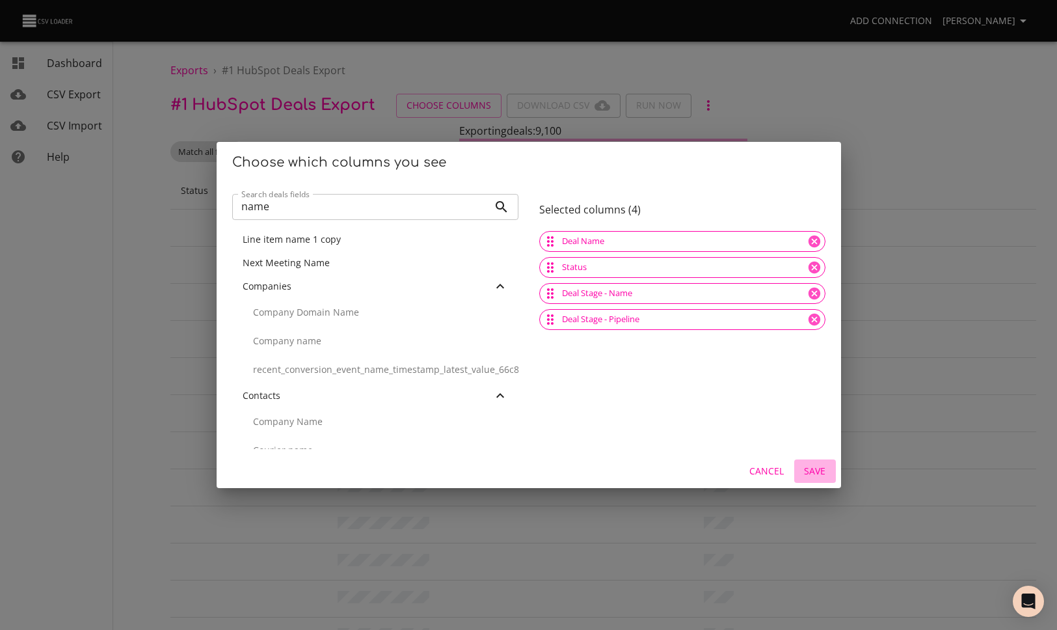
click at [818, 466] on span "Save" at bounding box center [814, 471] width 31 height 16
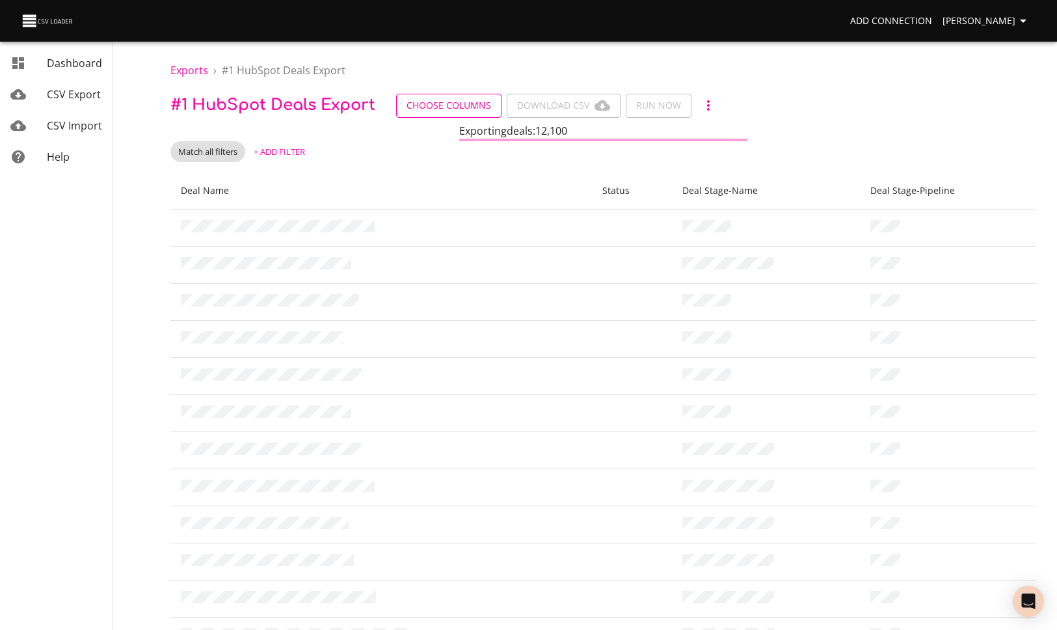
click at [430, 106] on span "Choose Columns" at bounding box center [449, 106] width 85 height 16
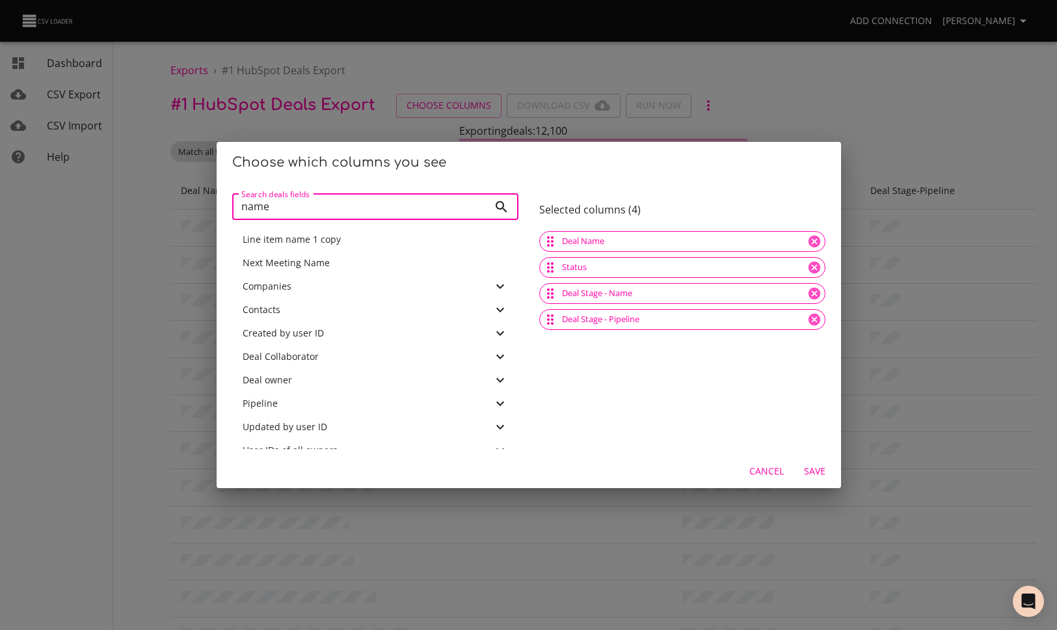
click at [484, 206] on input "name" at bounding box center [360, 207] width 256 height 26
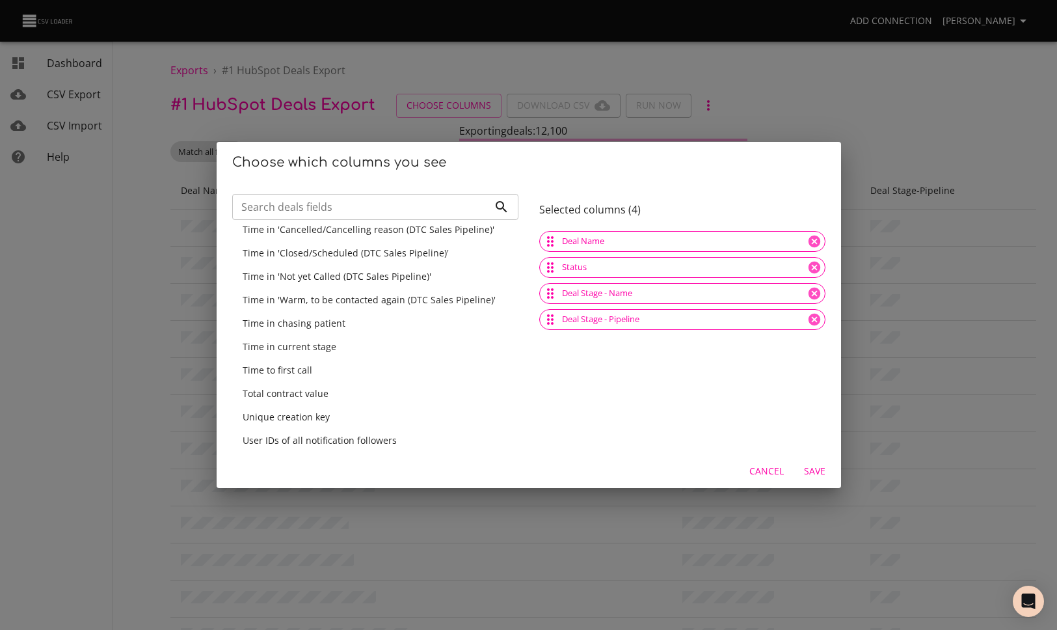
scroll to position [8749, 0]
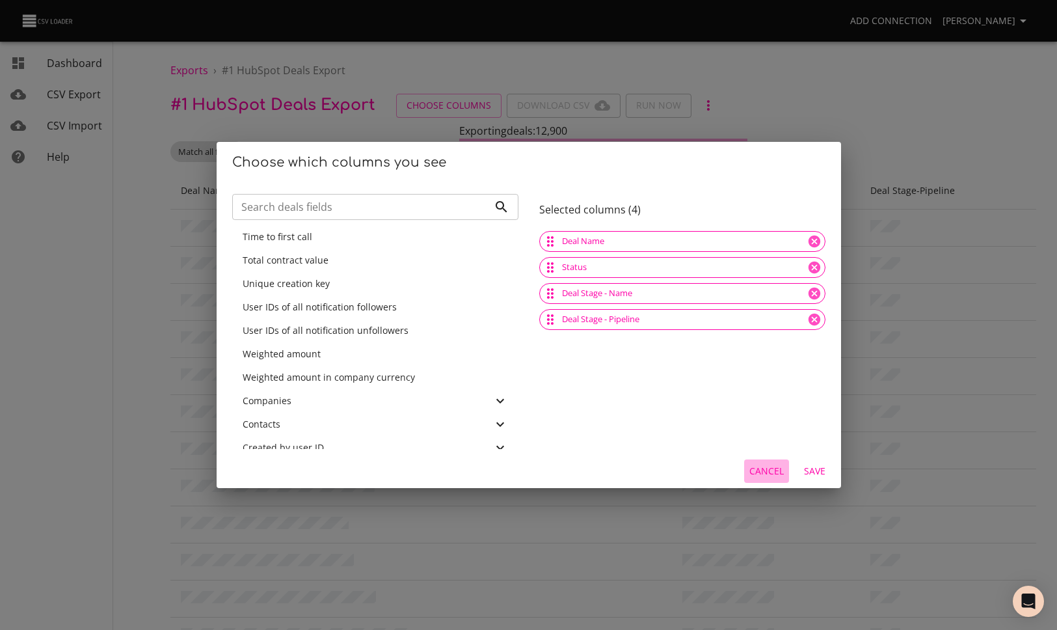
click at [761, 472] on span "Cancel" at bounding box center [766, 471] width 34 height 16
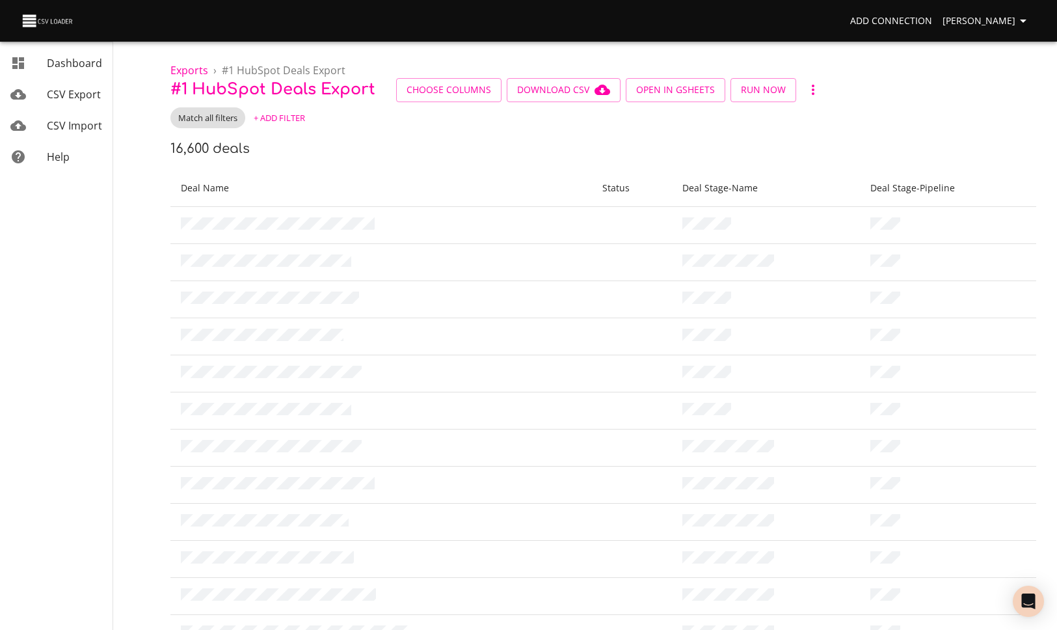
click at [297, 113] on span "+ Add Filter" at bounding box center [279, 118] width 51 height 15
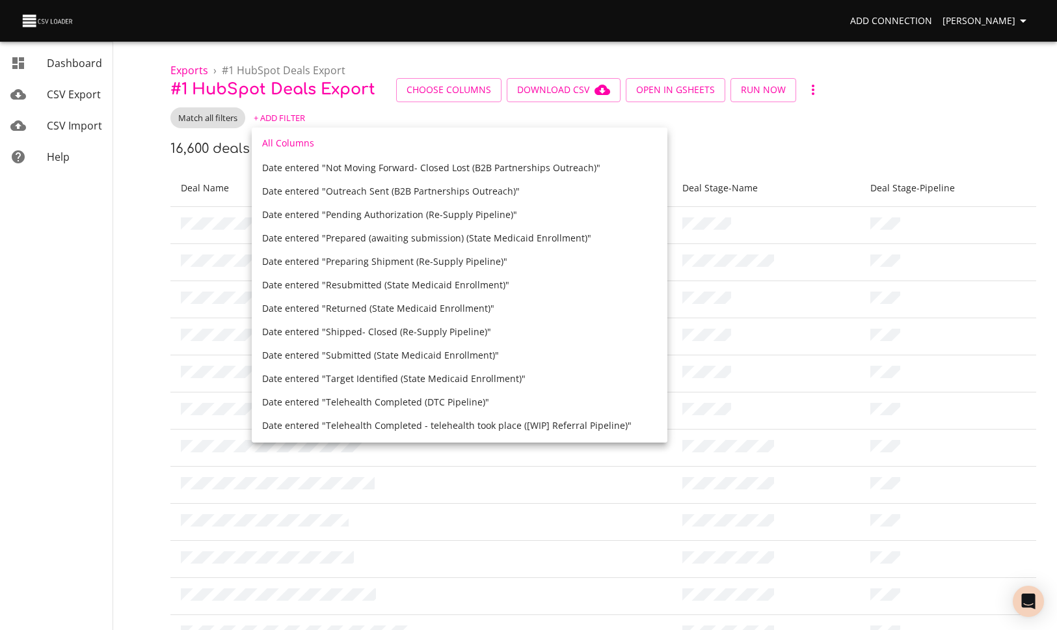
scroll to position [2249, 0]
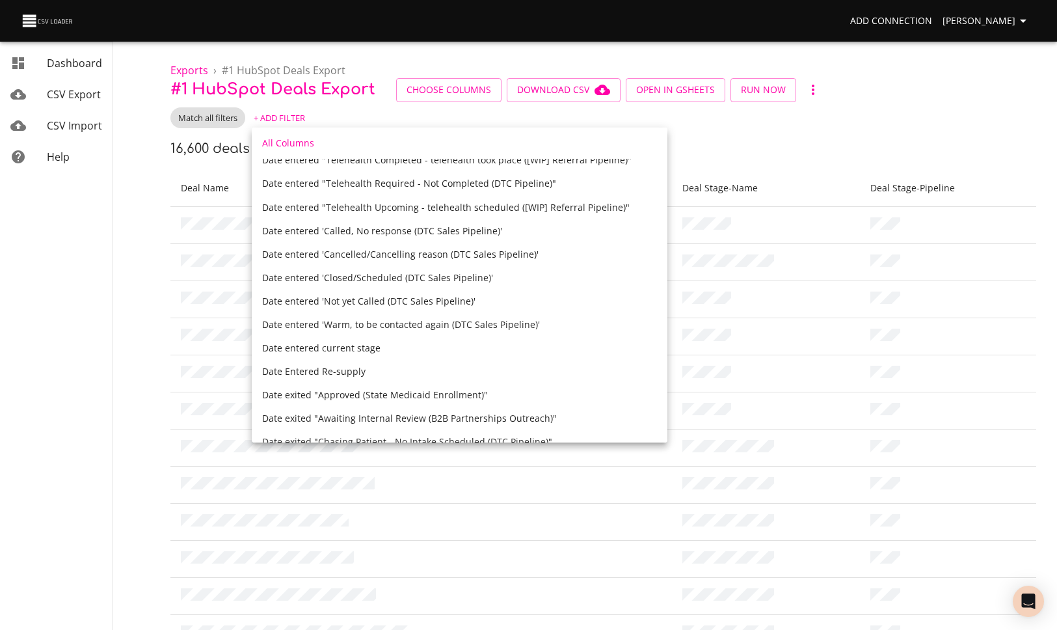
click at [853, 116] on div at bounding box center [528, 315] width 1057 height 630
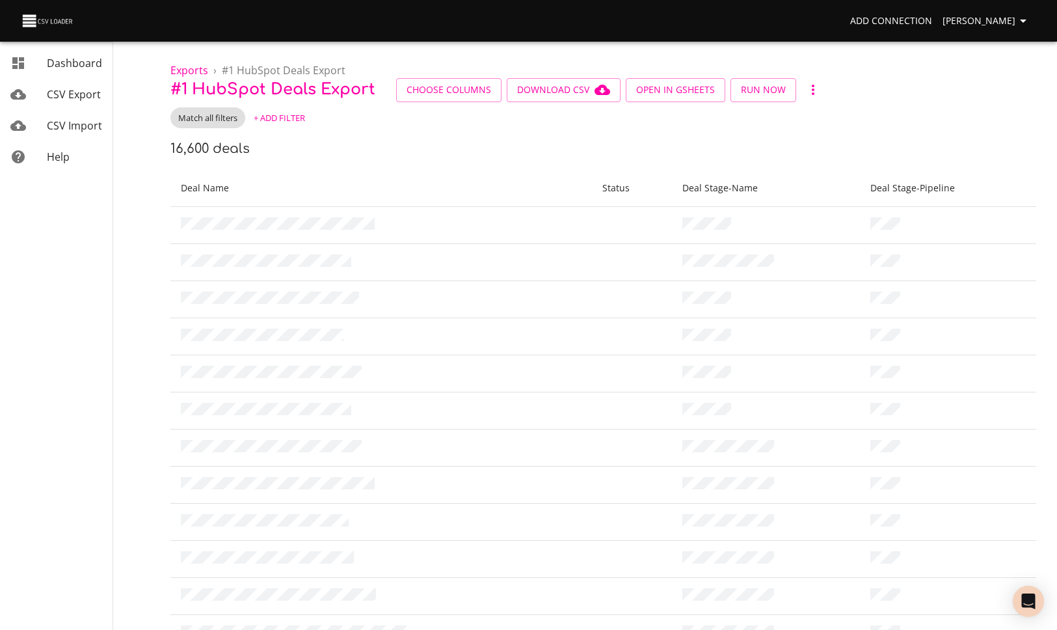
click at [72, 132] on div "CSV Import" at bounding box center [74, 126] width 55 height 16
